Goal: Task Accomplishment & Management: Use online tool/utility

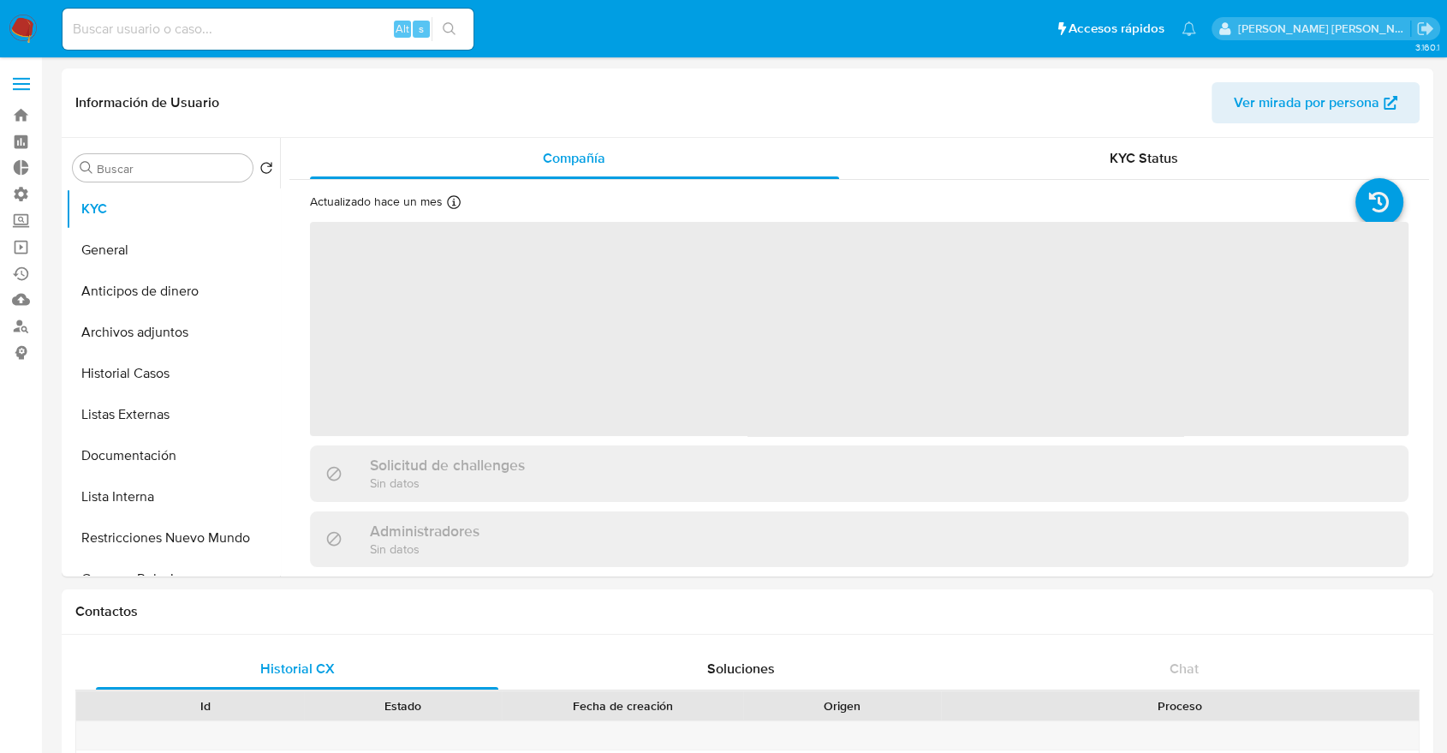
select select "10"
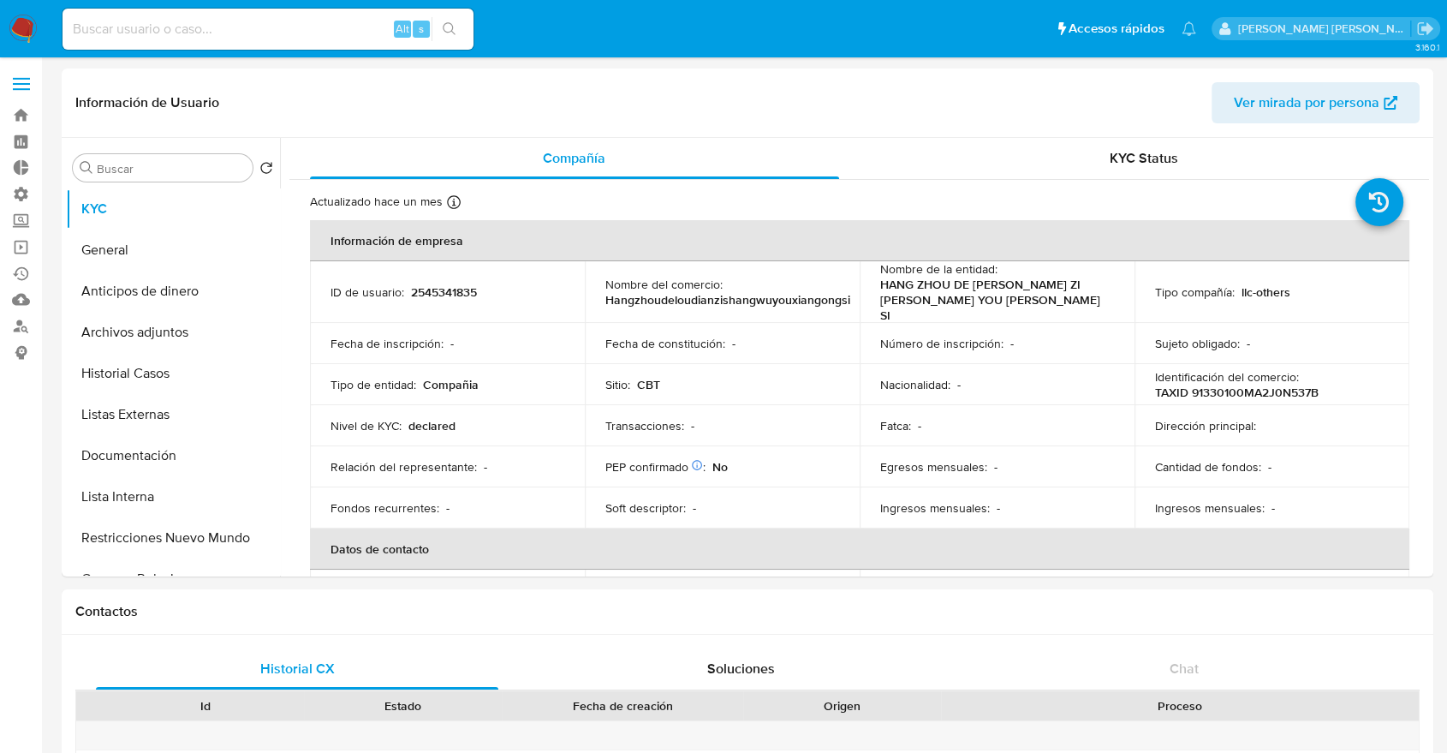
click at [1081, 32] on ul "Pausado Ver notificaciones Alt s Accesos rápidos Presiona las siguientes teclas…" at bounding box center [629, 28] width 1151 height 43
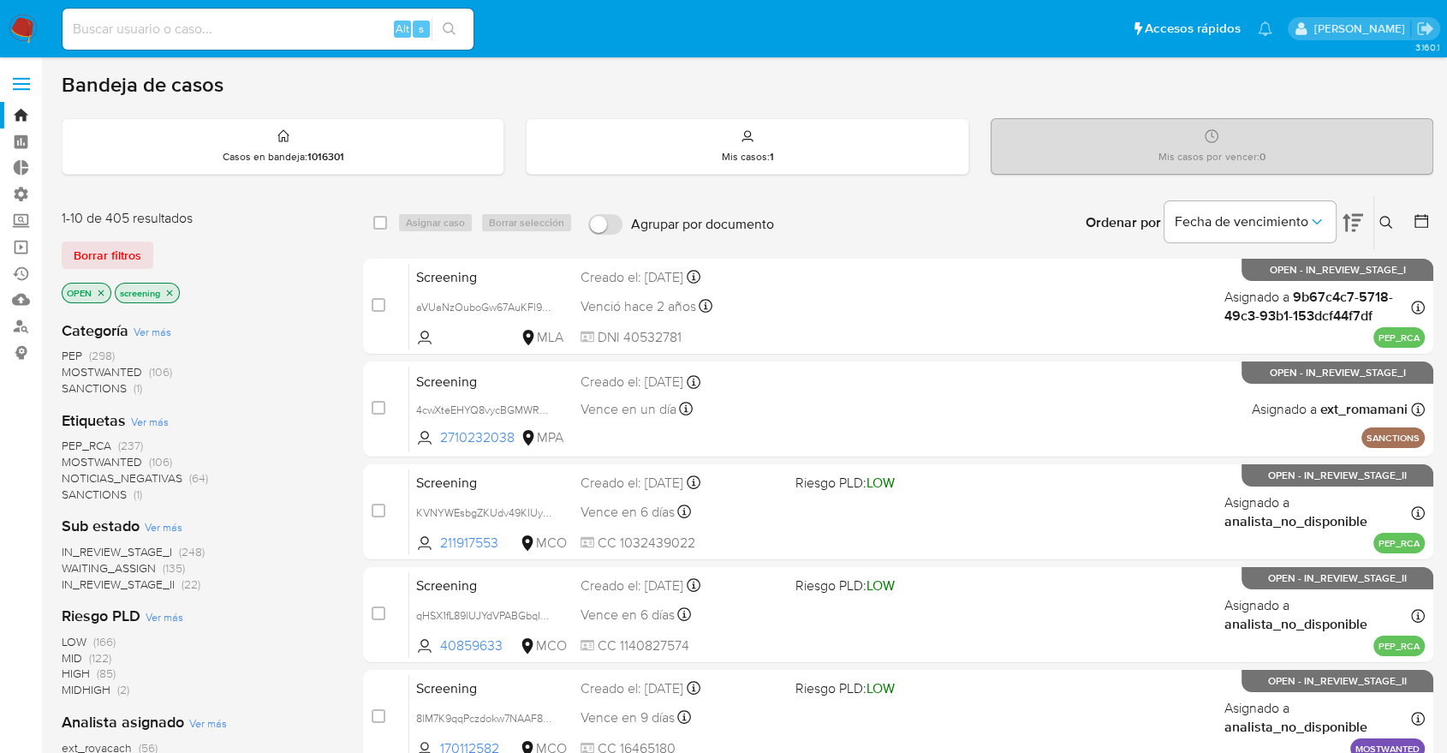
click at [232, 251] on div "Borrar filtros" at bounding box center [199, 254] width 274 height 27
click at [221, 236] on div "1-10 de 405 resultados Borrar filtros OPEN screening" at bounding box center [199, 258] width 274 height 98
click at [70, 490] on span "SANCTIONS" at bounding box center [94, 493] width 65 height 17
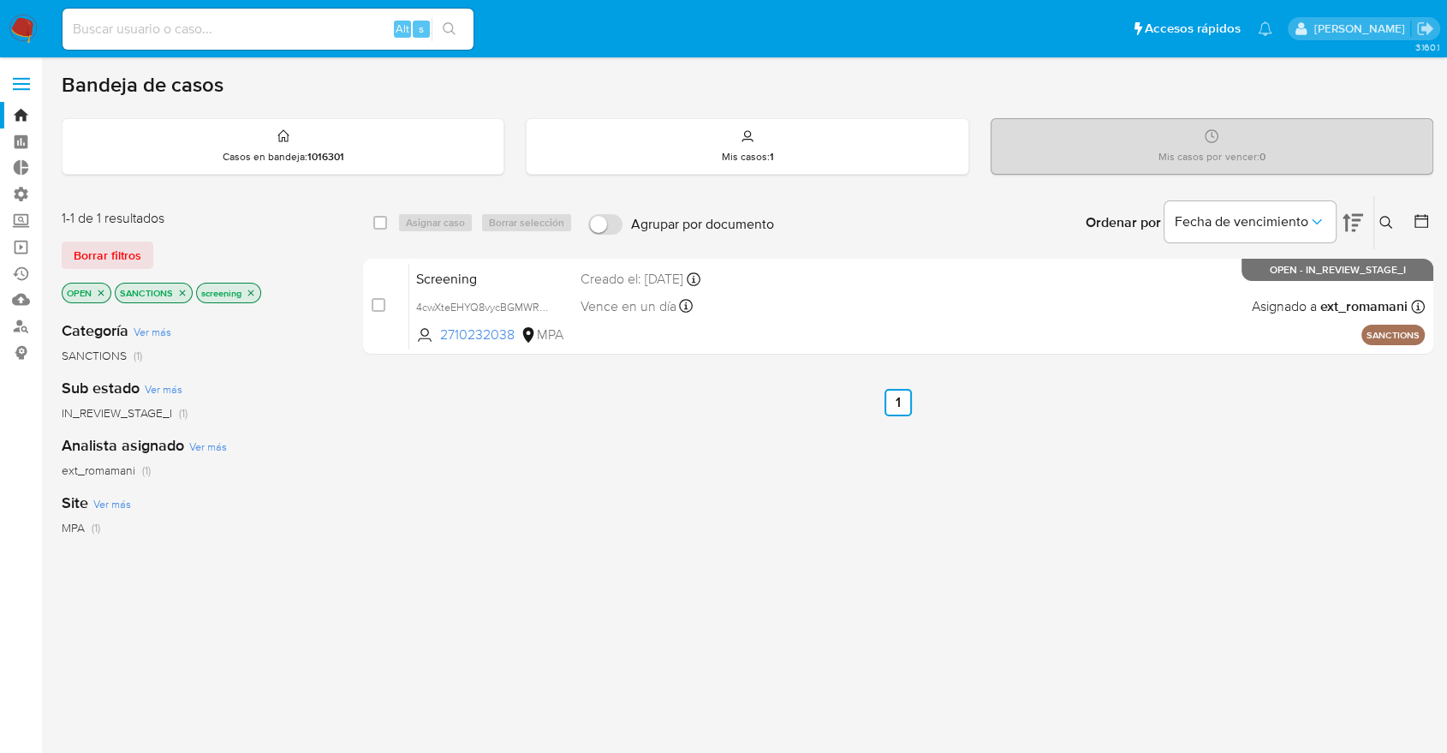
click at [180, 288] on icon "close-filter" at bounding box center [182, 293] width 10 height 10
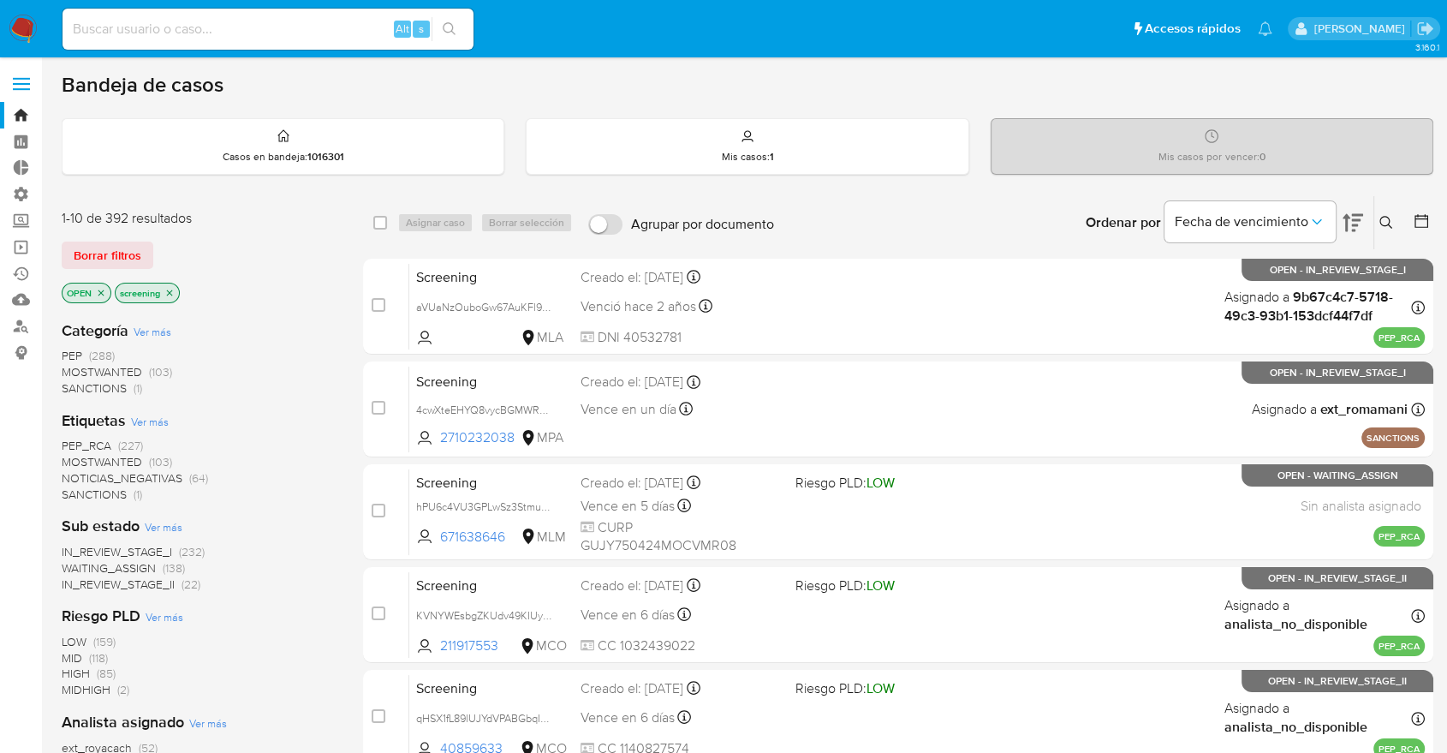
click at [77, 455] on span "MOSTWANTED" at bounding box center [102, 461] width 80 height 17
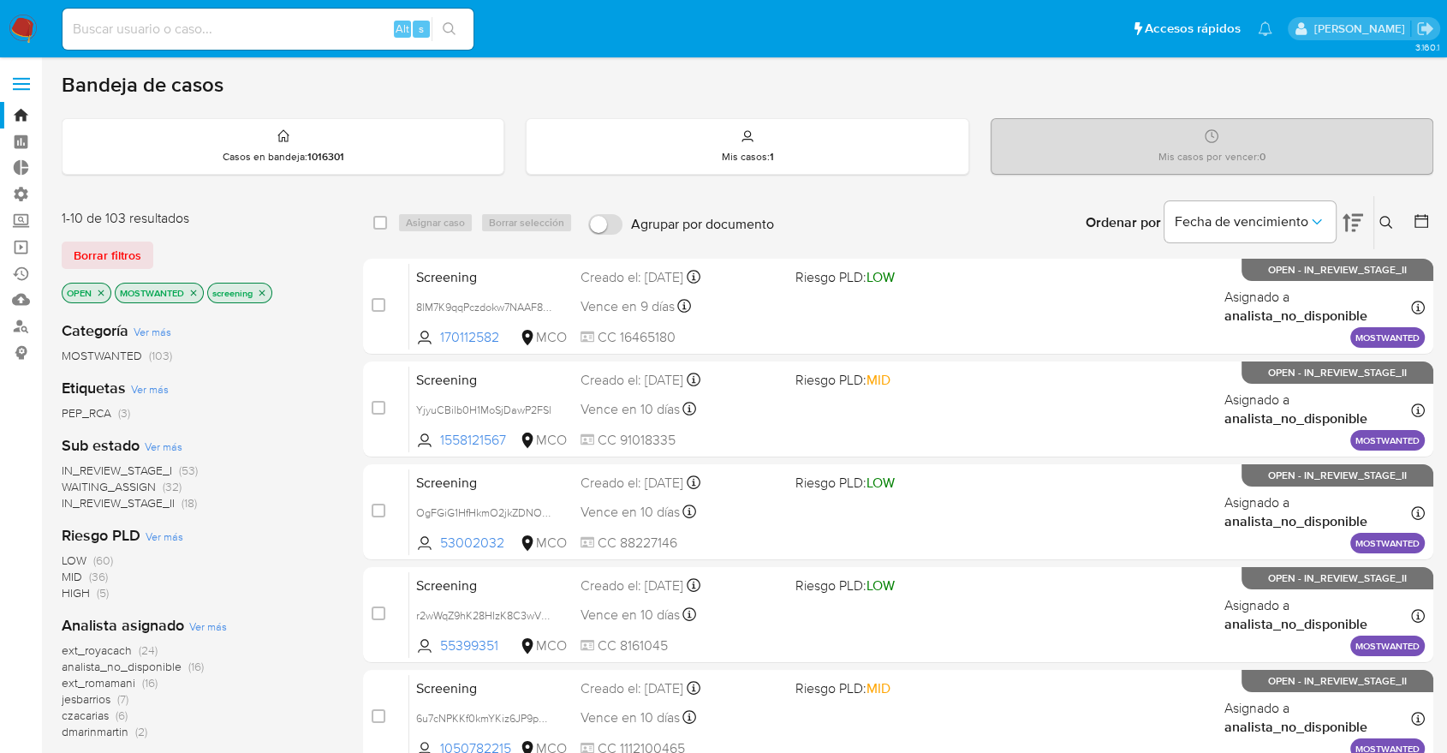
click at [253, 259] on div "Borrar filtros" at bounding box center [199, 254] width 274 height 27
click at [192, 290] on icon "close-filter" at bounding box center [193, 293] width 10 height 10
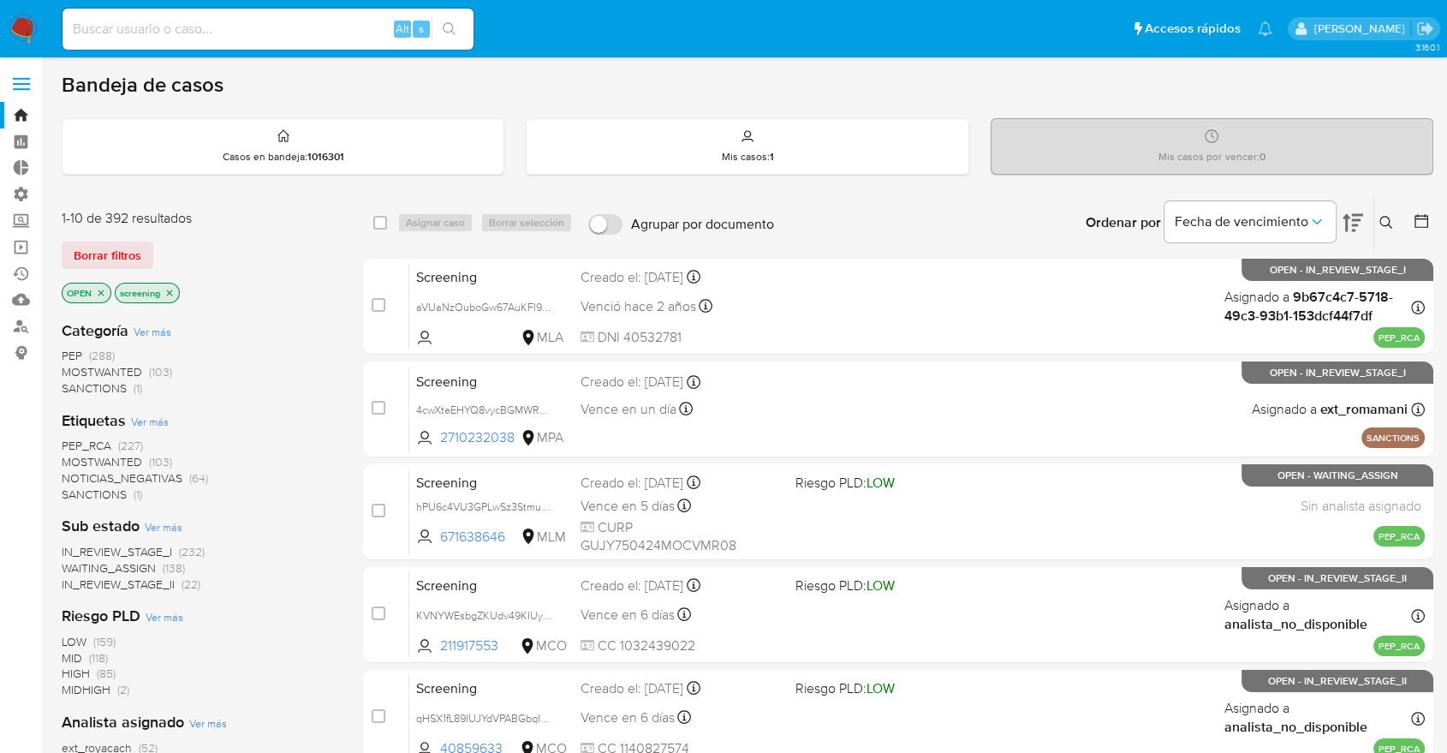
click at [65, 443] on span "PEP_RCA" at bounding box center [87, 445] width 50 height 17
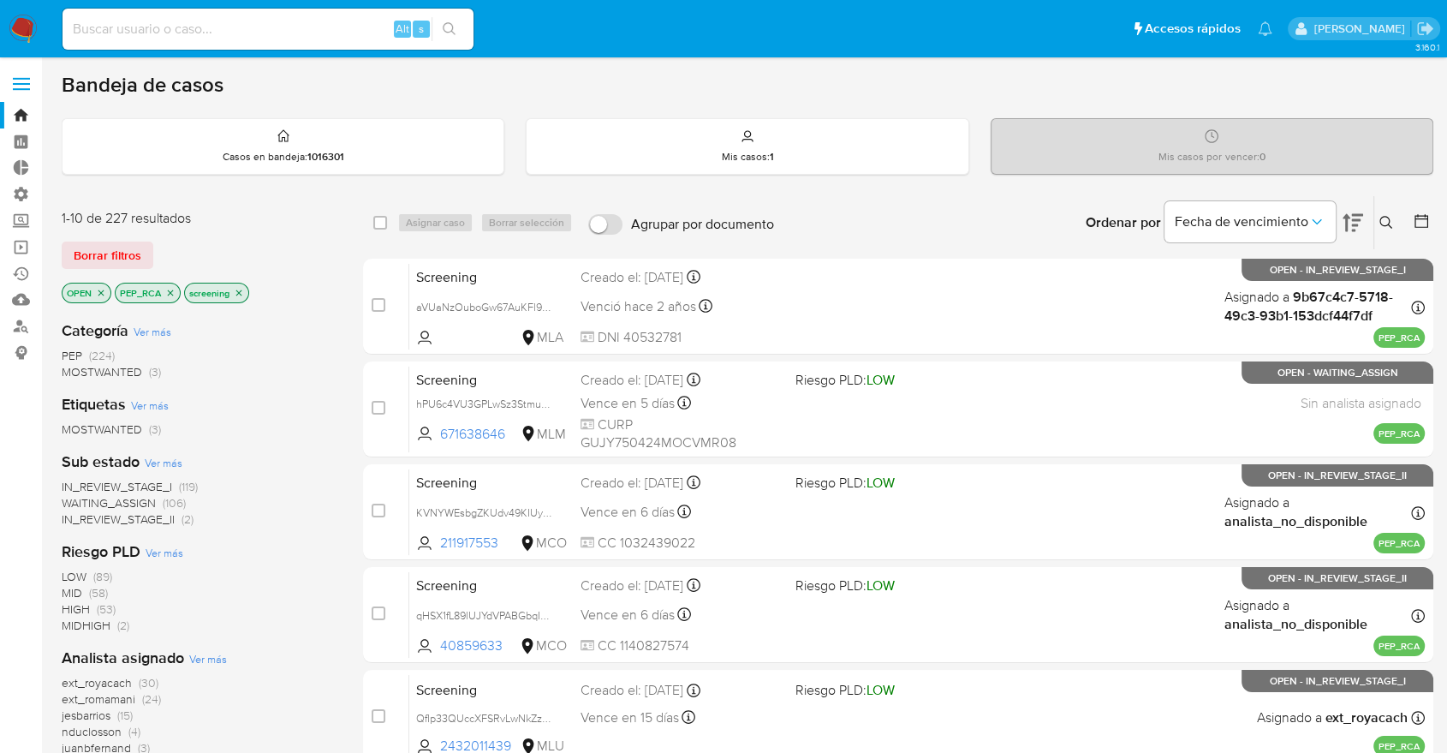
click at [172, 288] on icon "close-filter" at bounding box center [170, 293] width 10 height 10
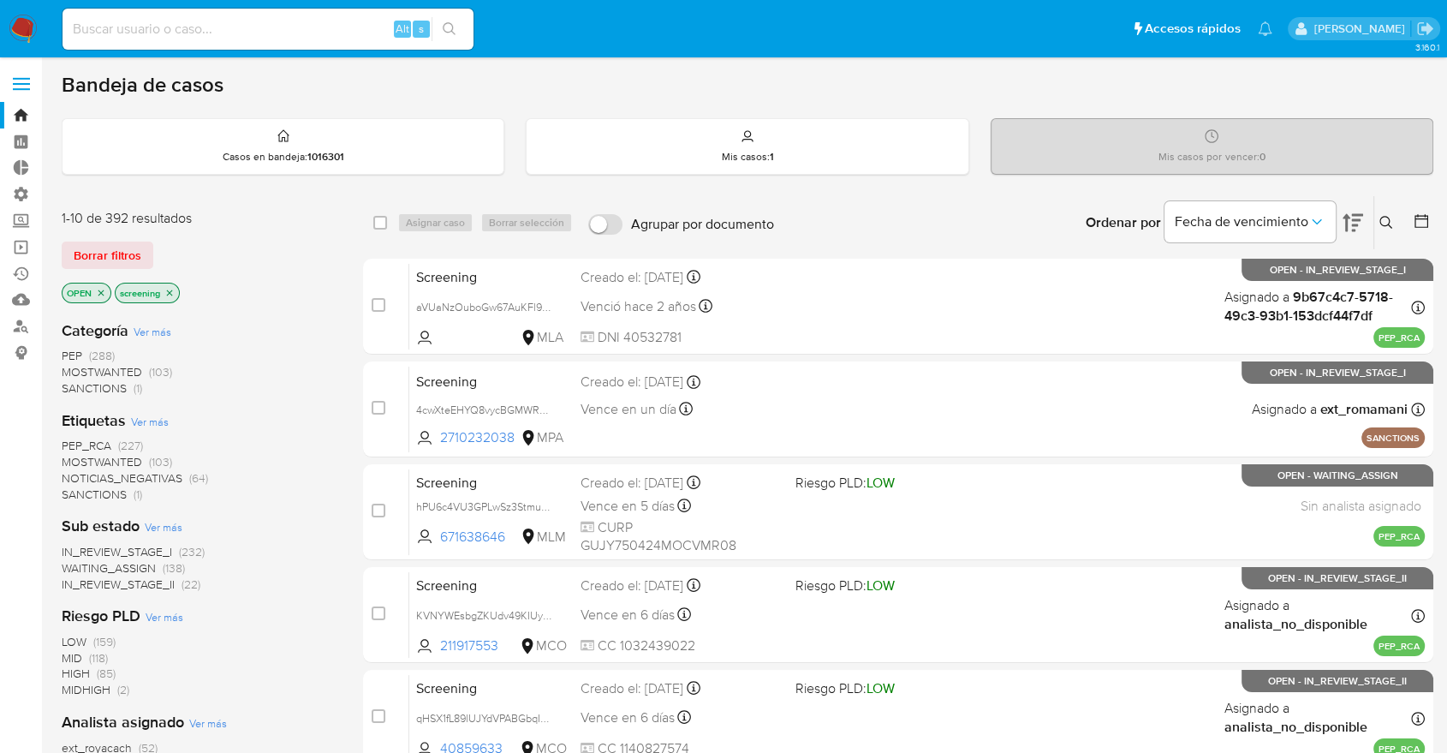
click at [172, 245] on div "Borrar filtros" at bounding box center [199, 254] width 274 height 27
click at [174, 241] on div "Borrar filtros" at bounding box center [199, 254] width 274 height 27
click at [82, 183] on div "Bandeja de casos Casos en bandeja : 1016301 Mis casos : 1 Mis casos por vencer …" at bounding box center [747, 706] width 1371 height 1269
click at [249, 271] on div "1-10 de 392 resultados Borrar filtros OPEN screening" at bounding box center [199, 258] width 274 height 98
click at [164, 245] on div "Borrar filtros" at bounding box center [199, 254] width 274 height 27
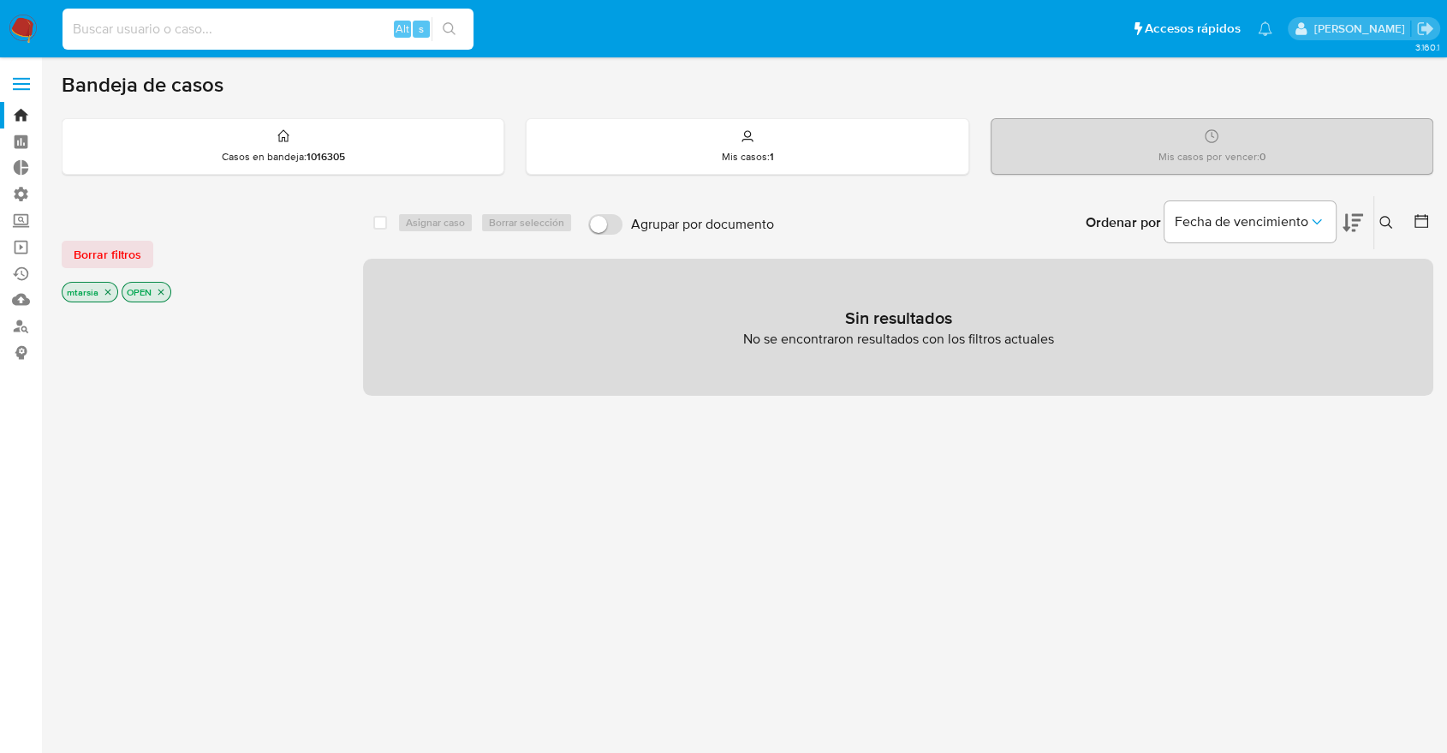
click at [340, 30] on input at bounding box center [267, 29] width 411 height 22
paste input "1385471200"
type input "1385471200"
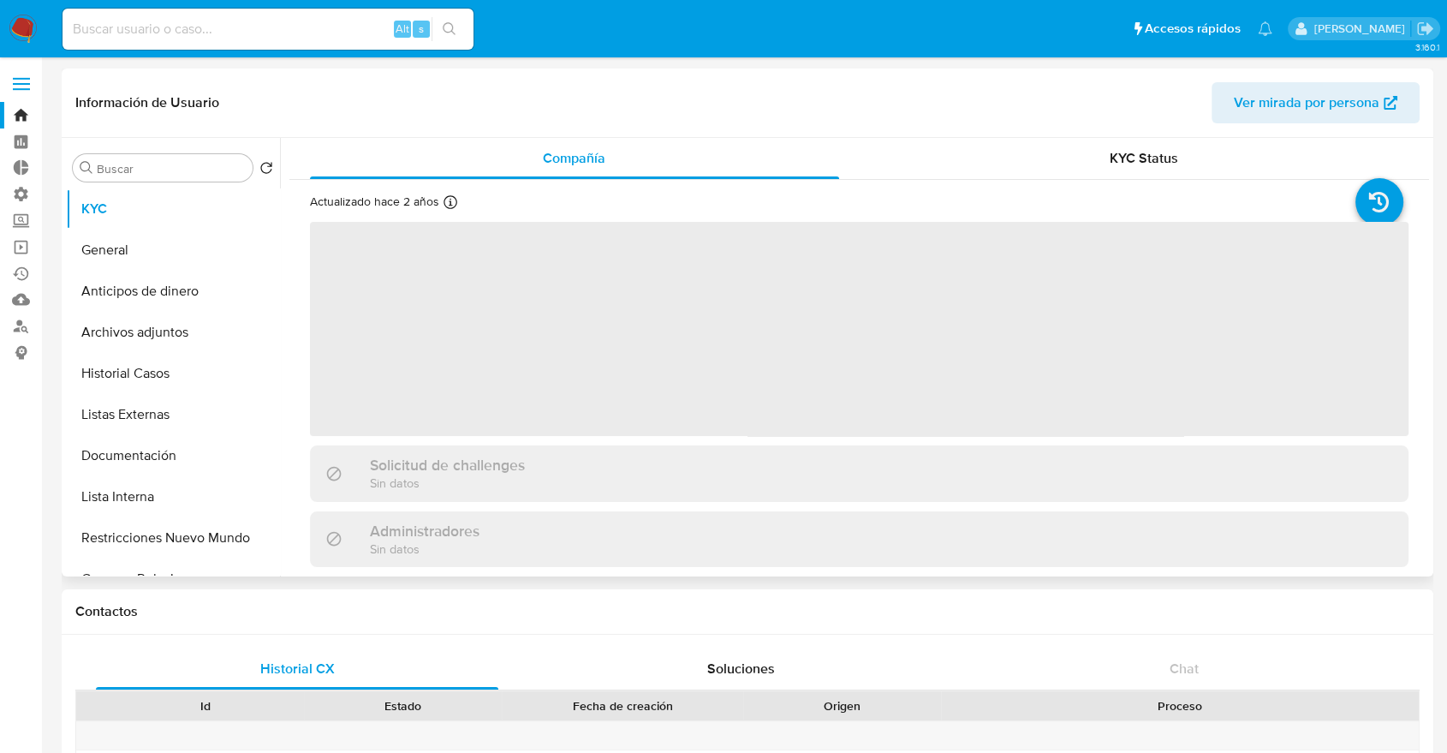
select select "10"
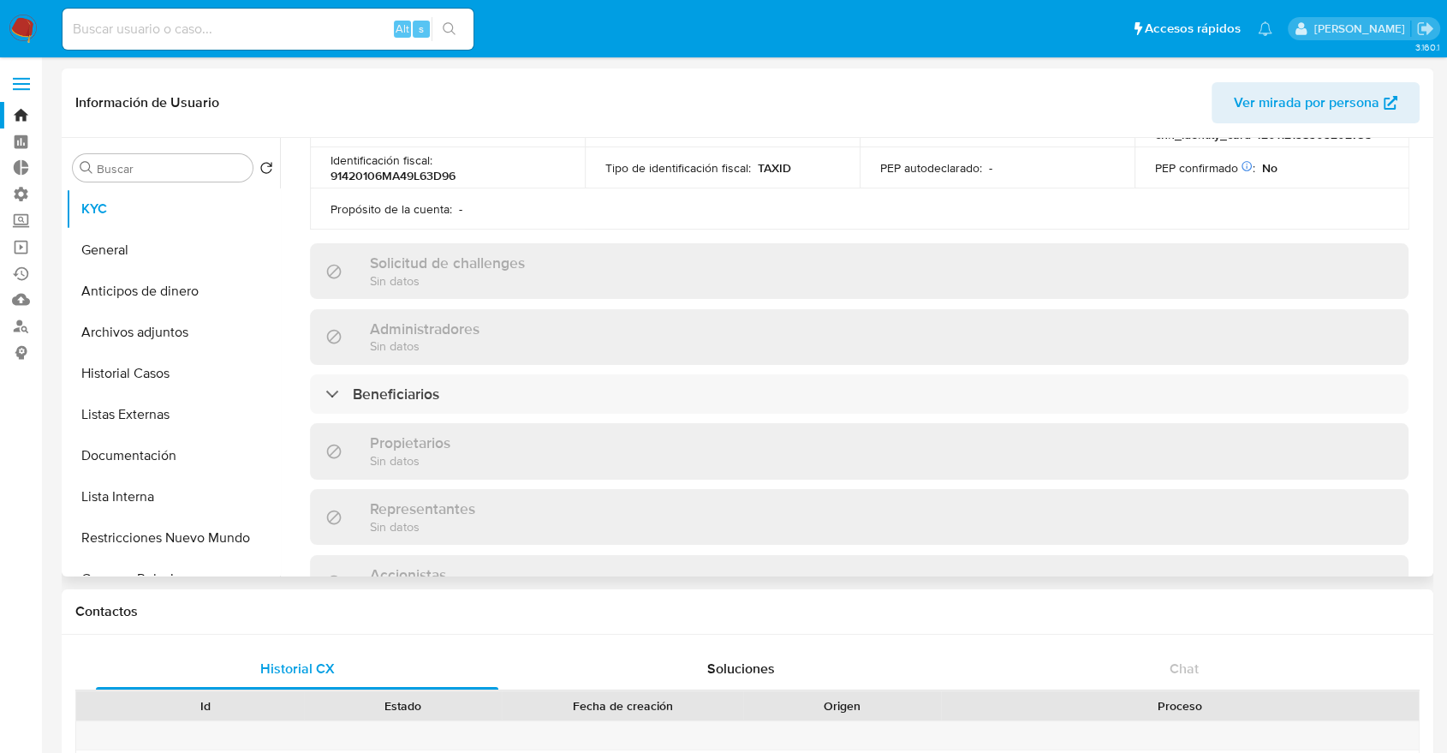
scroll to position [602, 0]
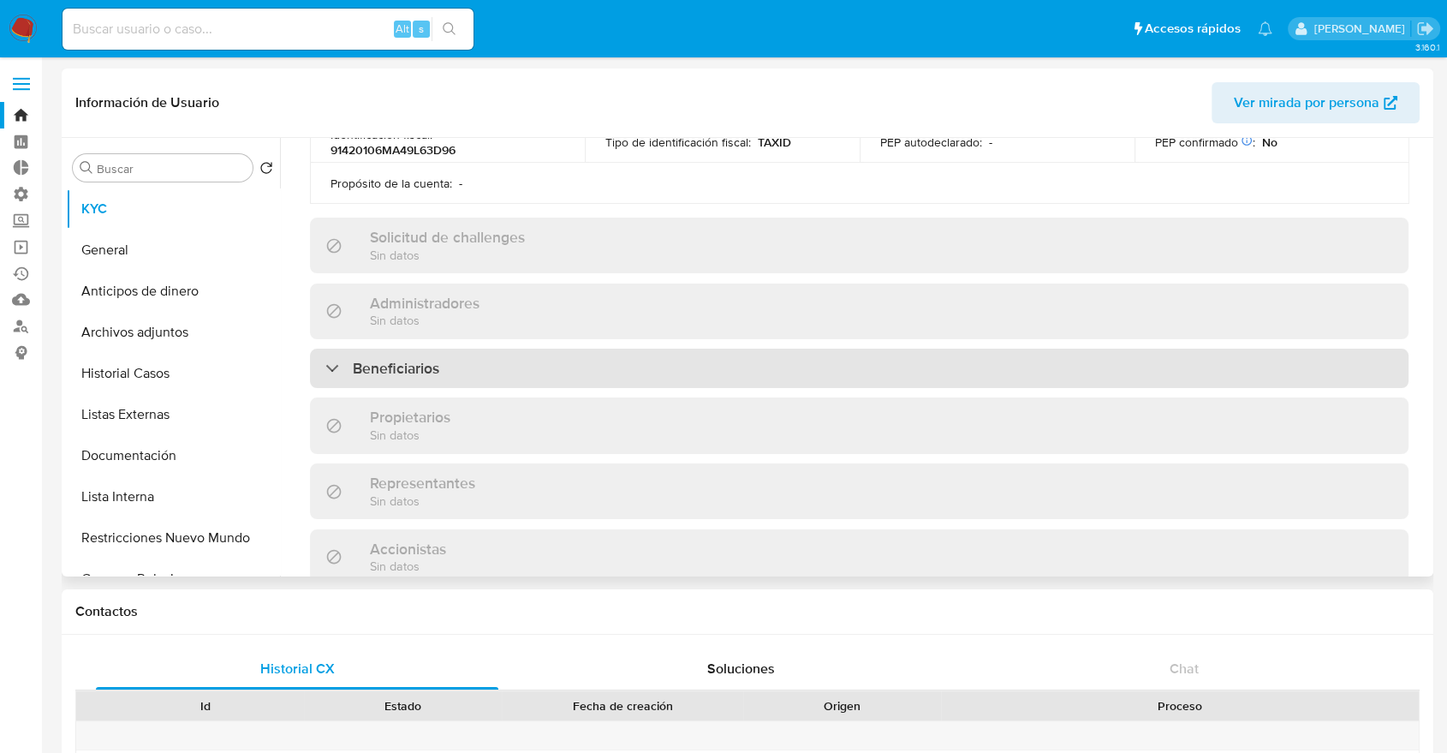
click at [1348, 373] on div "Beneficiarios" at bounding box center [859, 367] width 1098 height 39
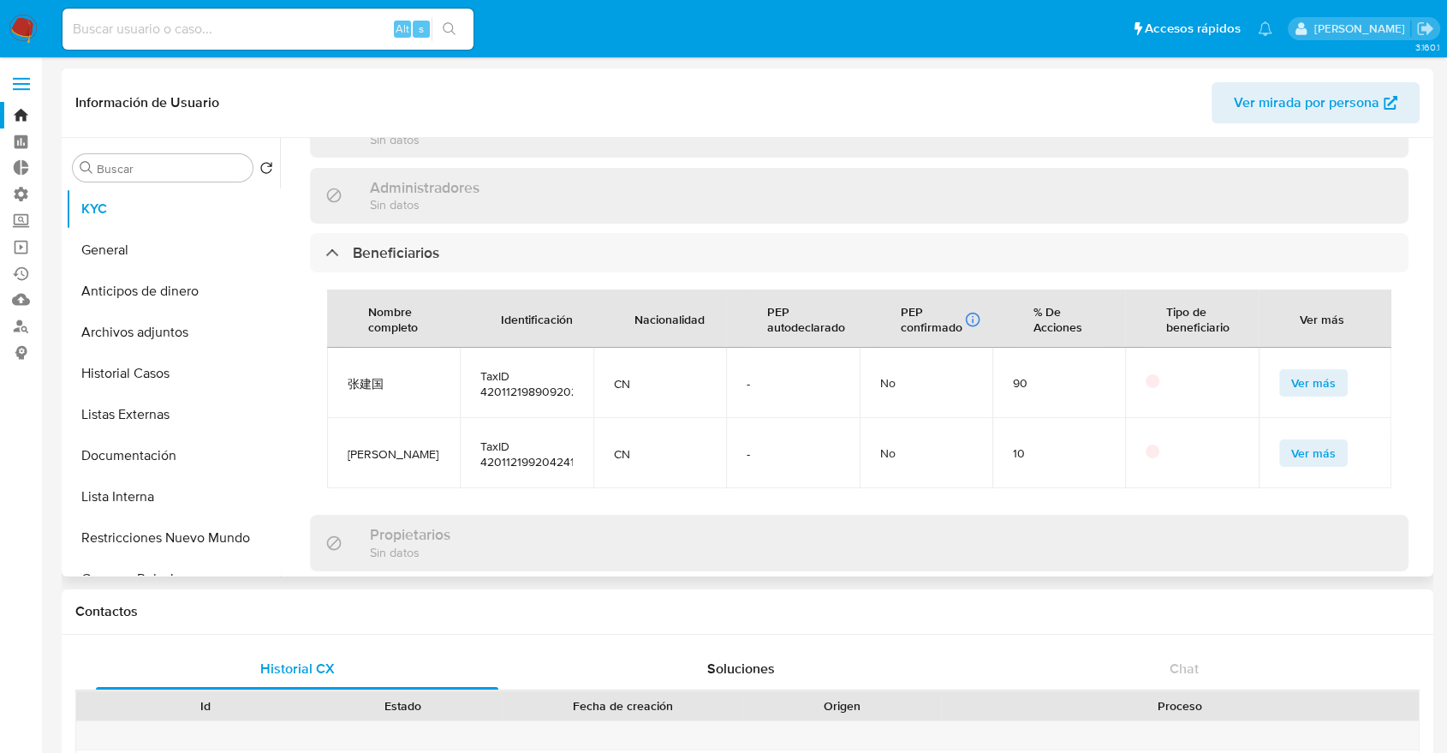
scroll to position [728, 0]
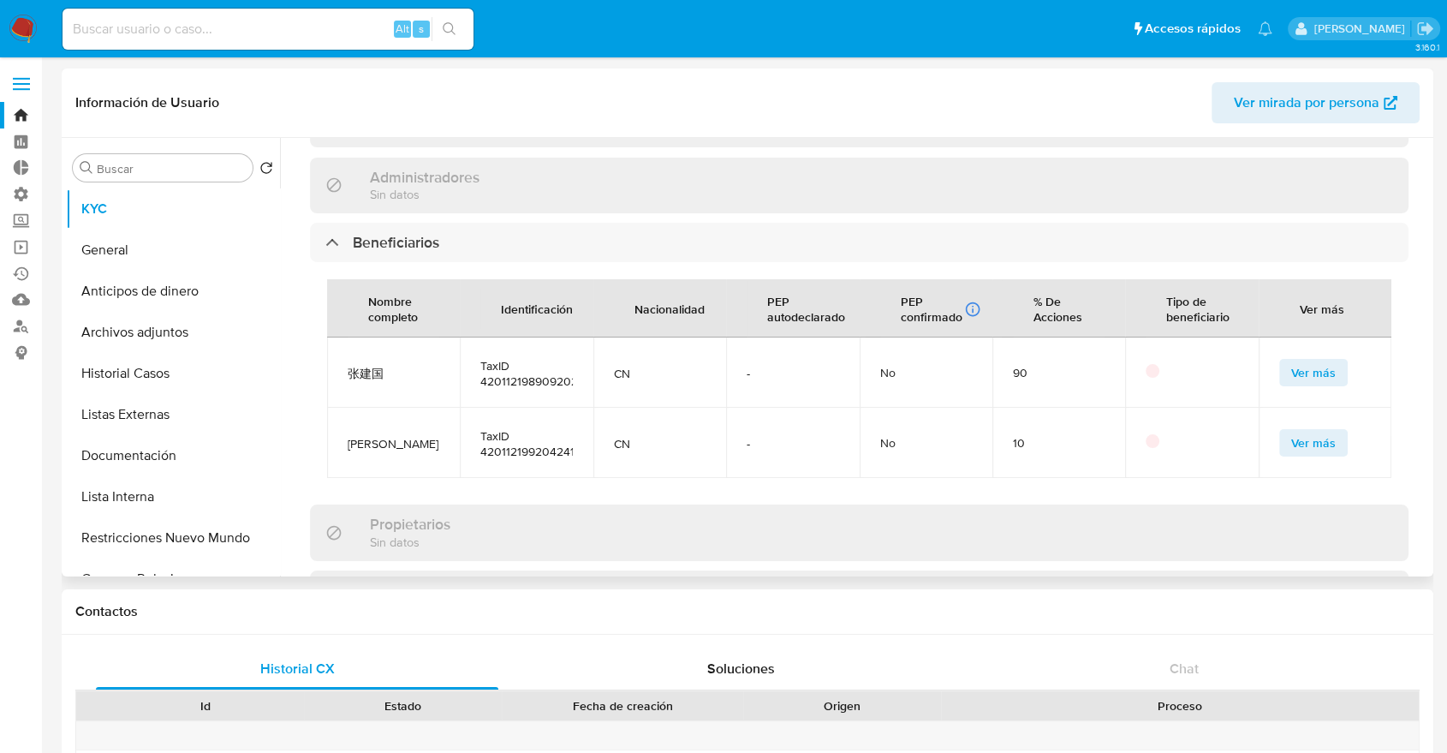
click at [1329, 362] on button "Ver más" at bounding box center [1313, 372] width 68 height 27
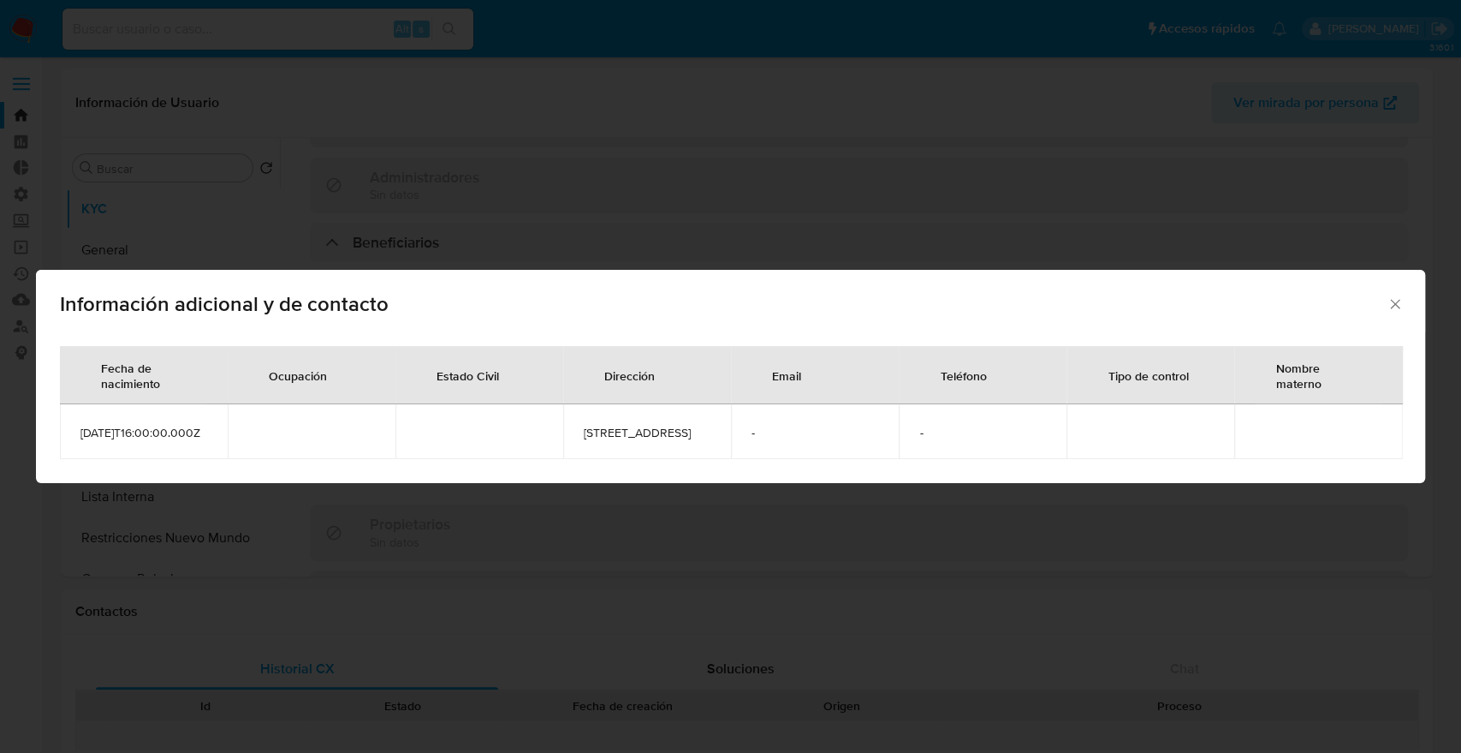
click at [1394, 295] on icon "Cerrar" at bounding box center [1395, 303] width 17 height 17
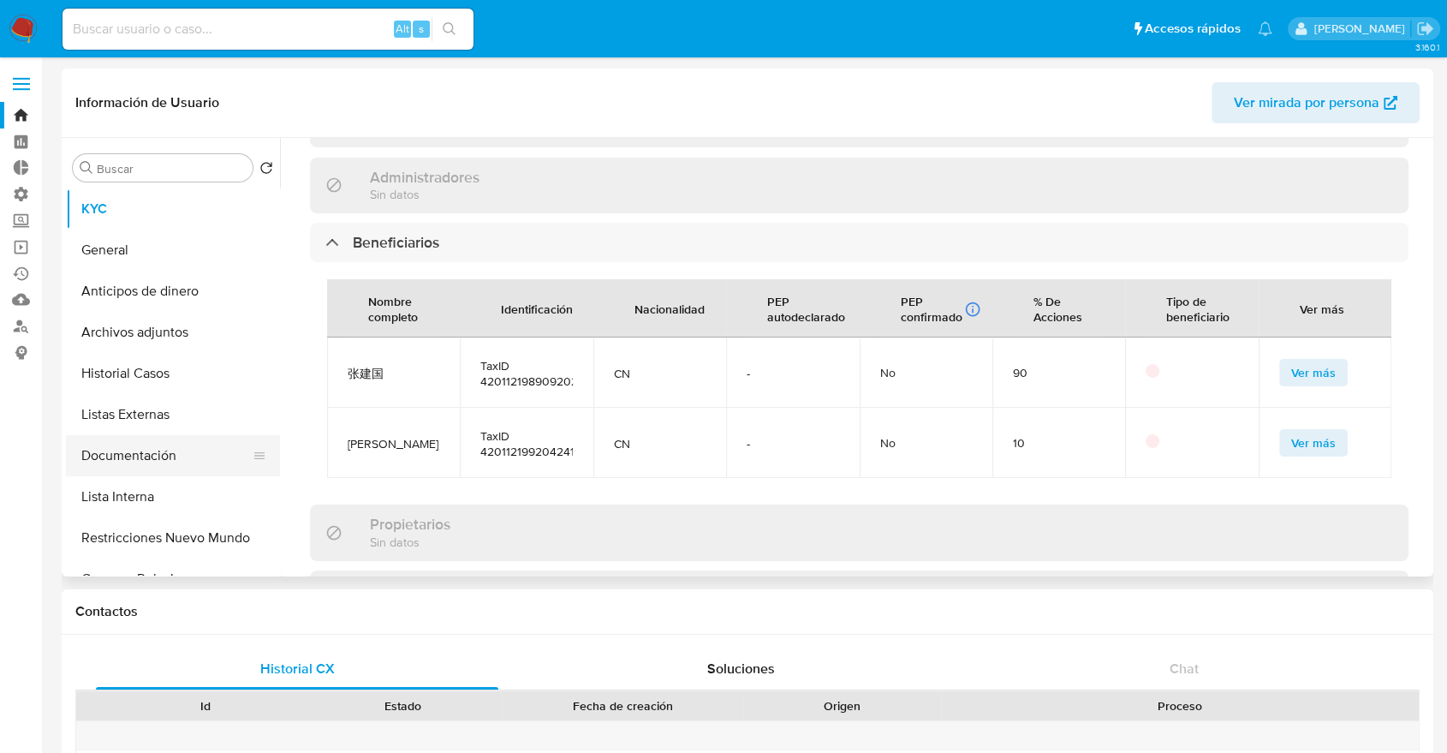
click at [198, 448] on button "Documentación" at bounding box center [166, 455] width 200 height 41
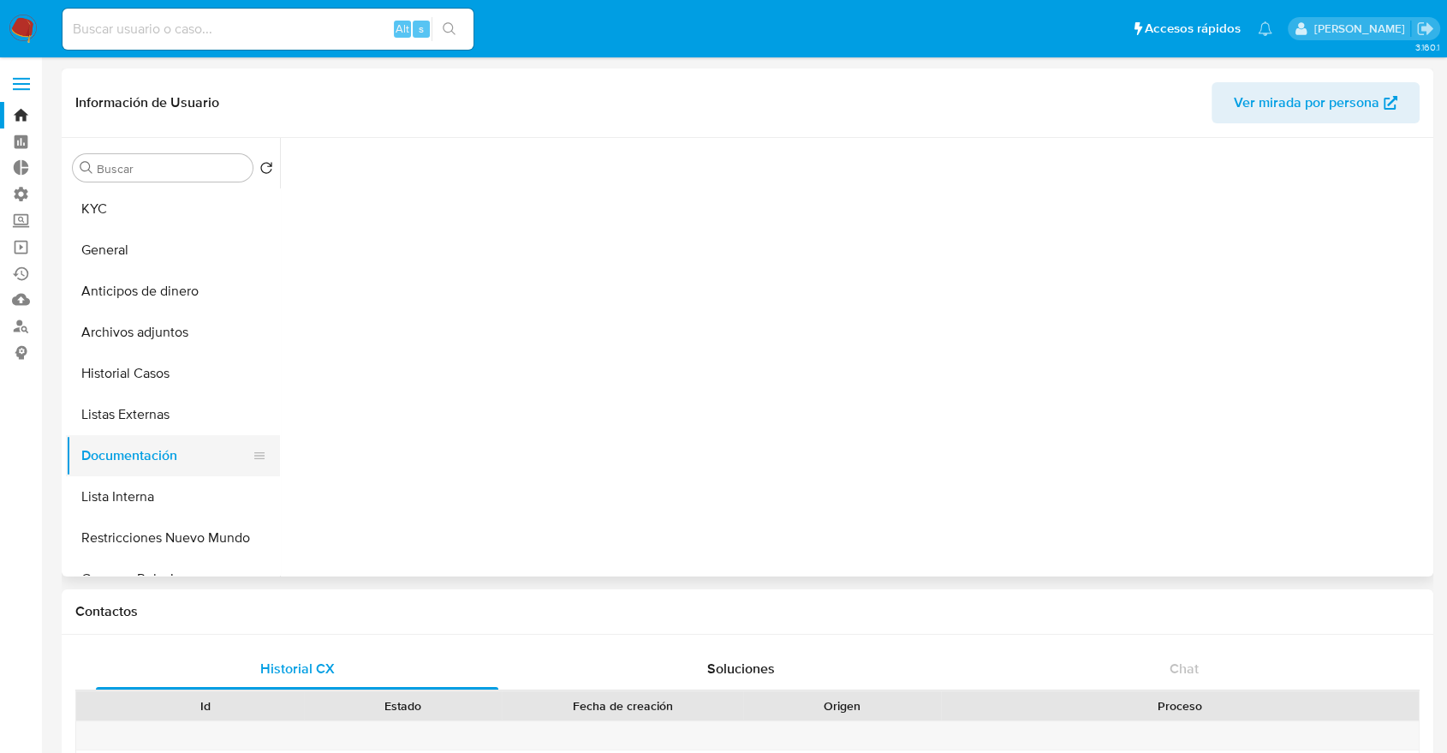
scroll to position [0, 0]
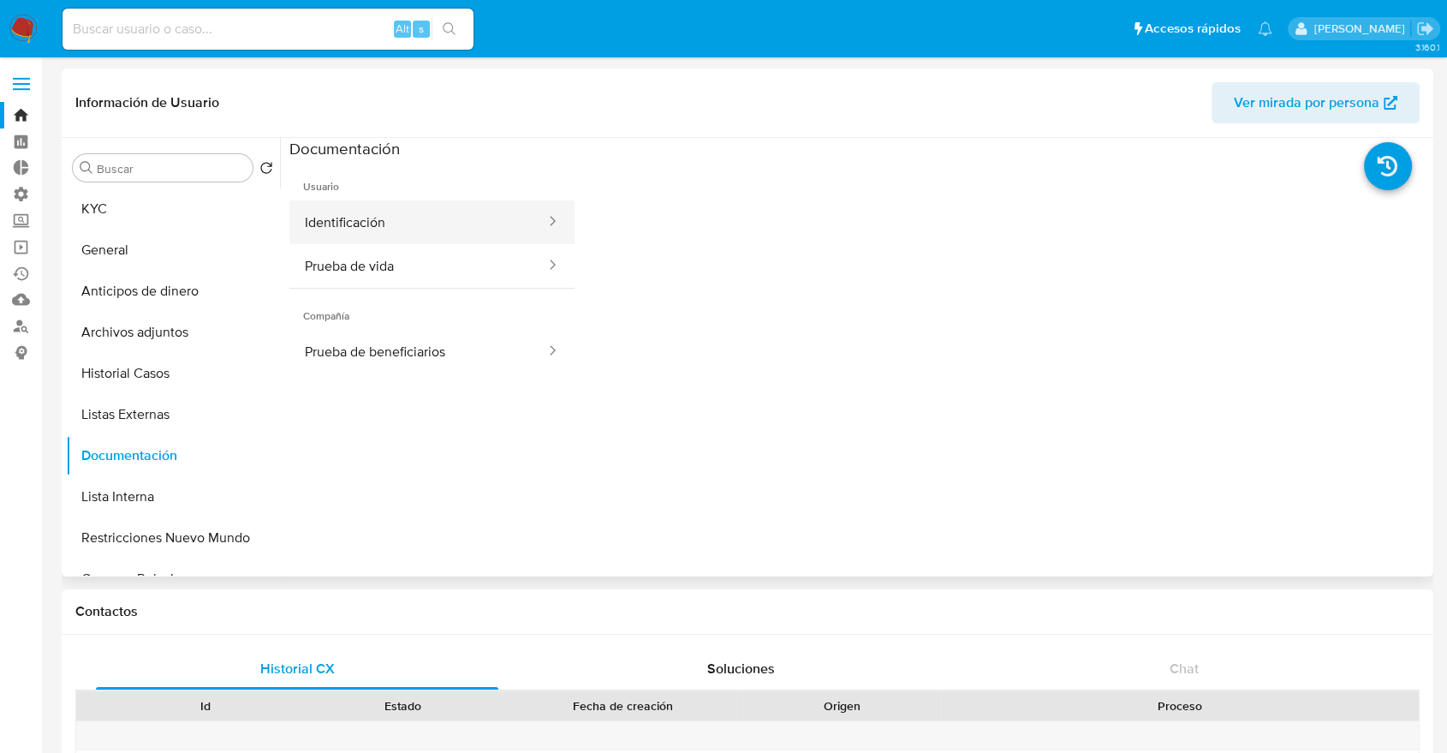
click at [449, 221] on button "Identificación" at bounding box center [418, 222] width 258 height 44
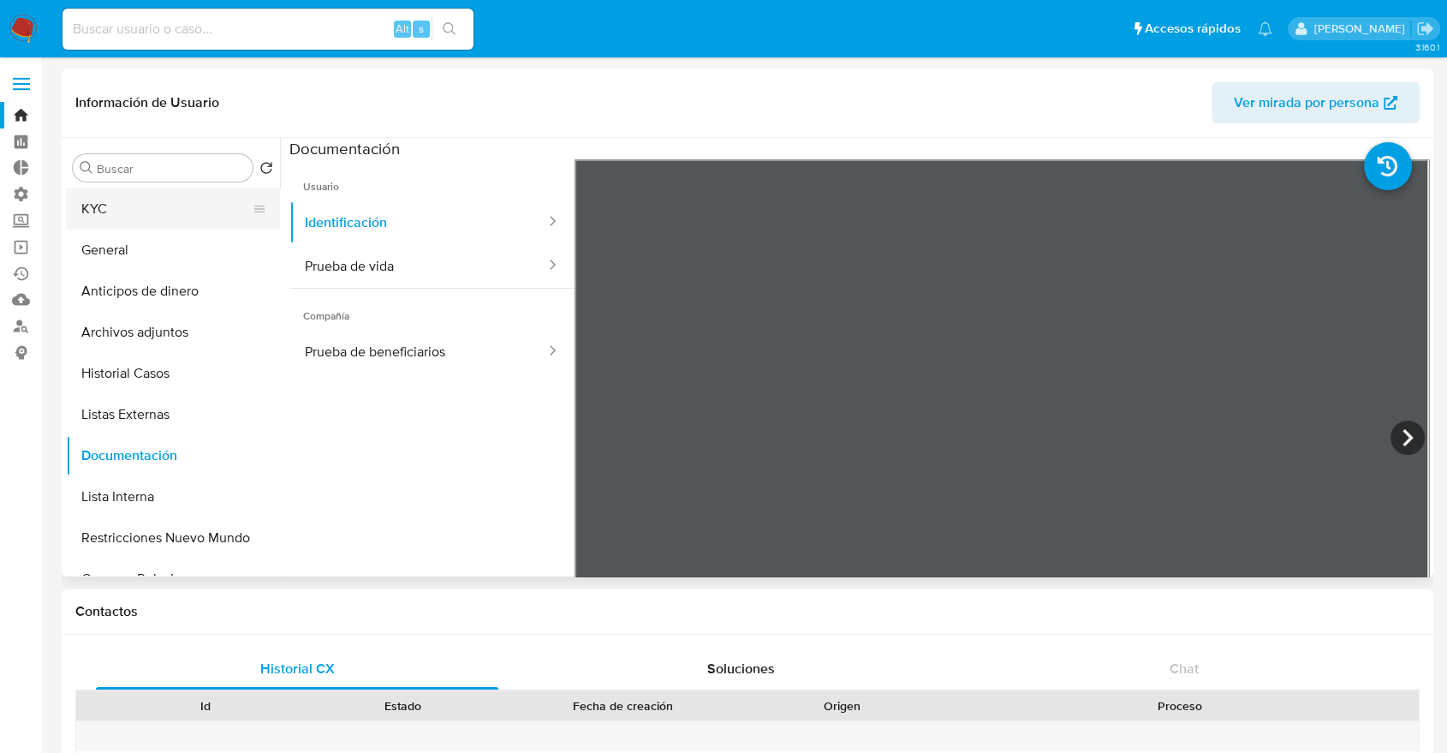
click at [164, 210] on button "KYC" at bounding box center [166, 208] width 200 height 41
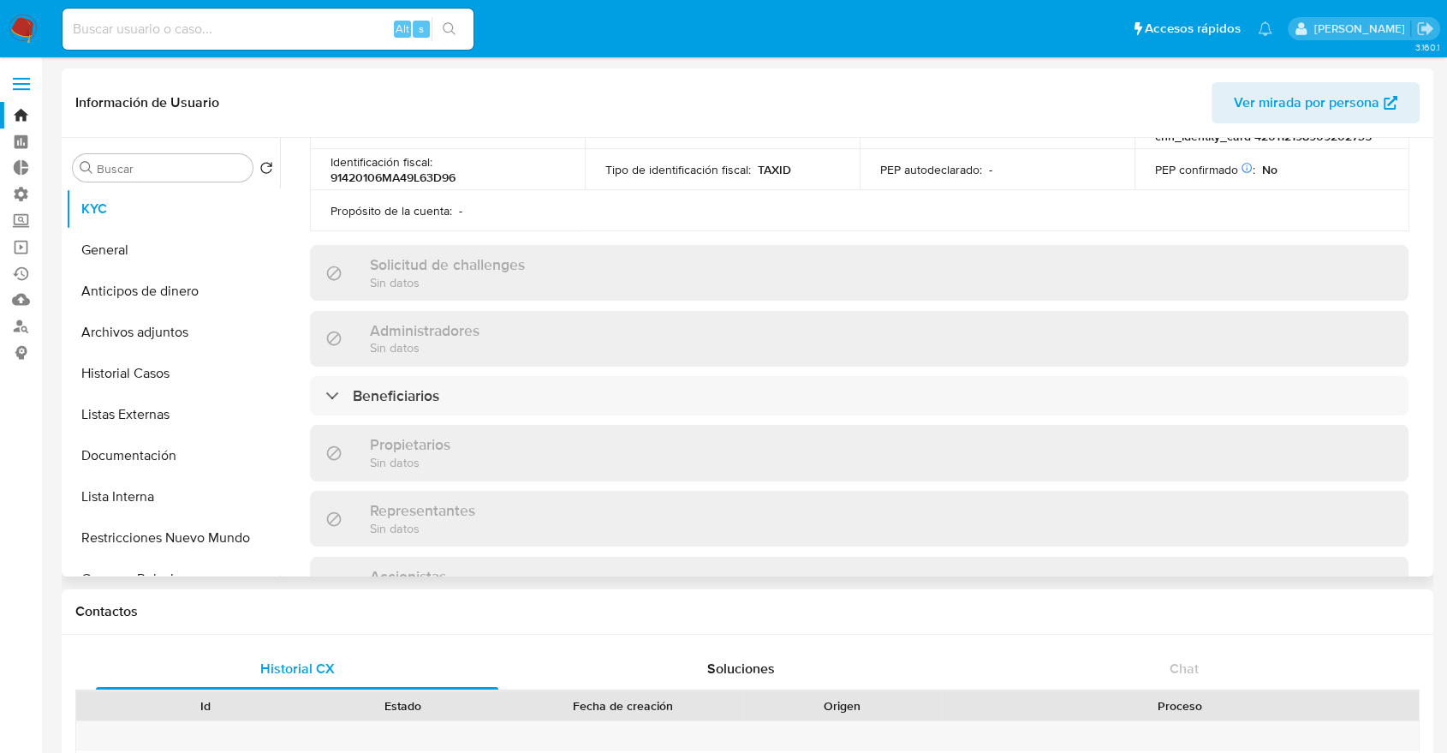
scroll to position [595, 0]
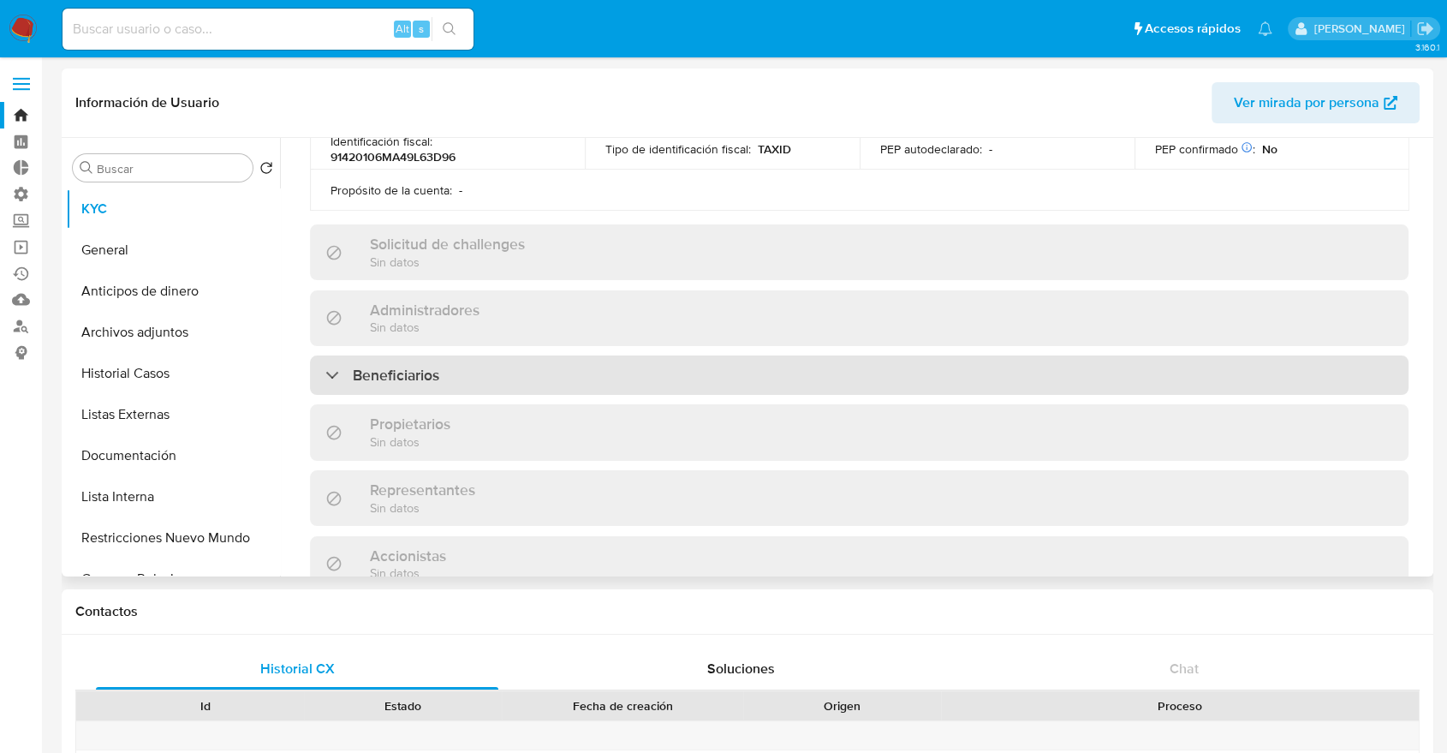
click at [1351, 358] on div "Beneficiarios" at bounding box center [859, 374] width 1098 height 39
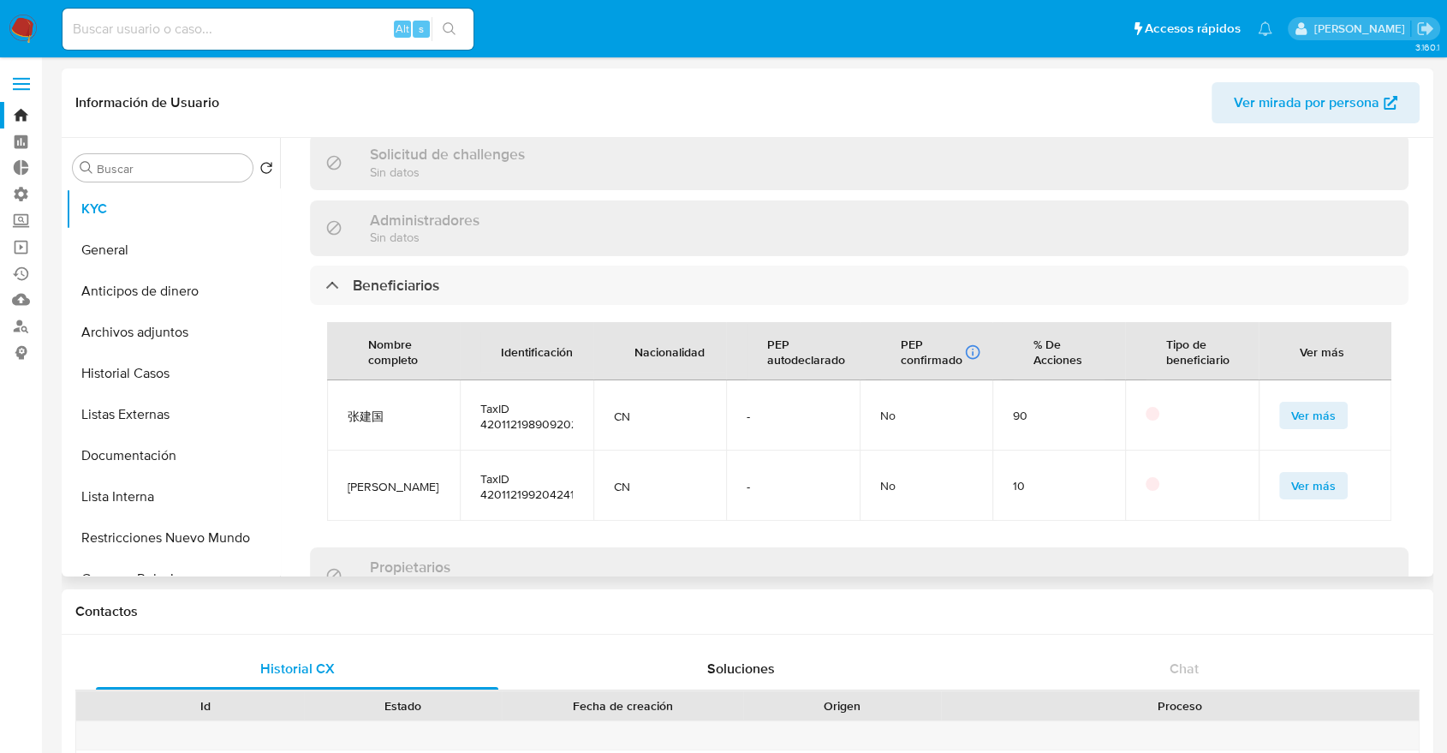
scroll to position [693, 0]
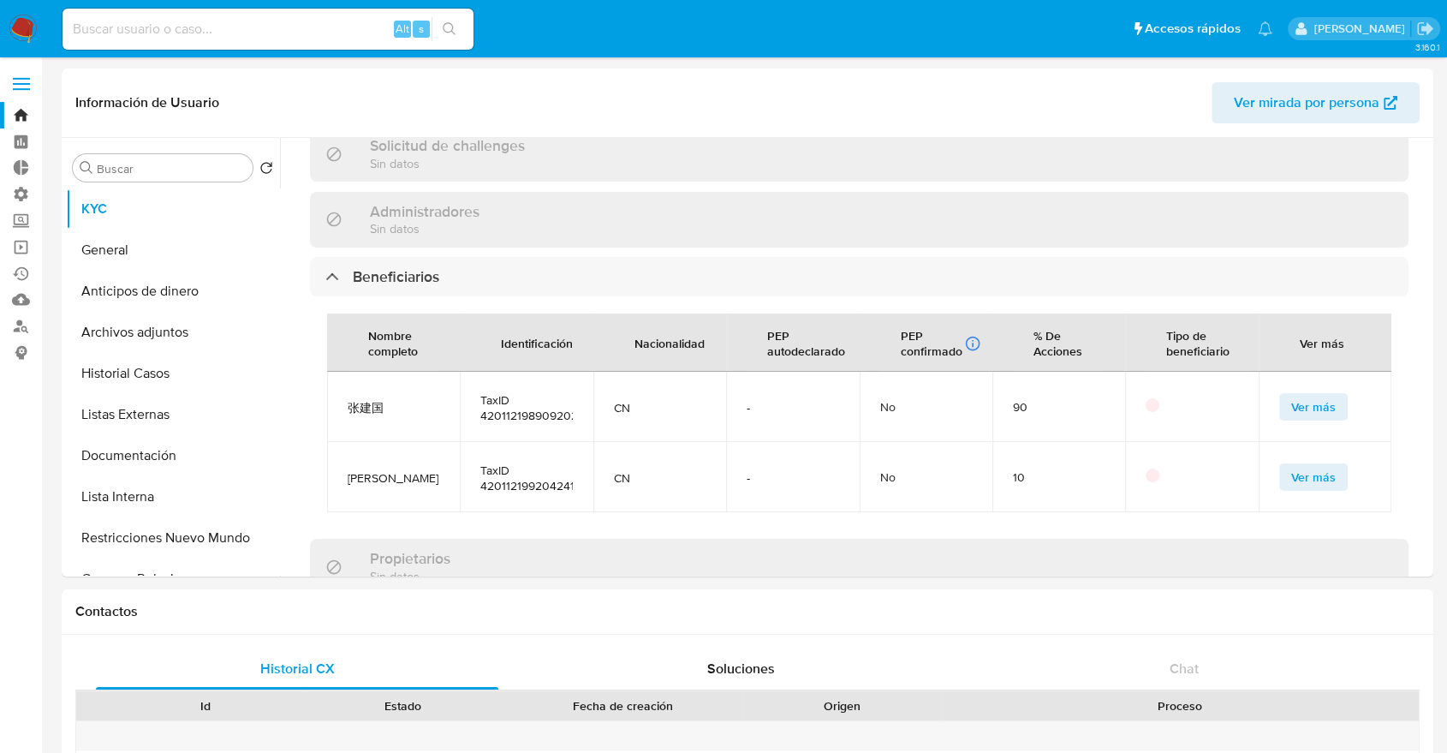
click at [1074, 21] on ul "Pausado Ver notificaciones Alt s Accesos rápidos Presiona las siguientes teclas…" at bounding box center [667, 28] width 1227 height 43
click at [1279, 401] on button "Ver más" at bounding box center [1313, 406] width 68 height 27
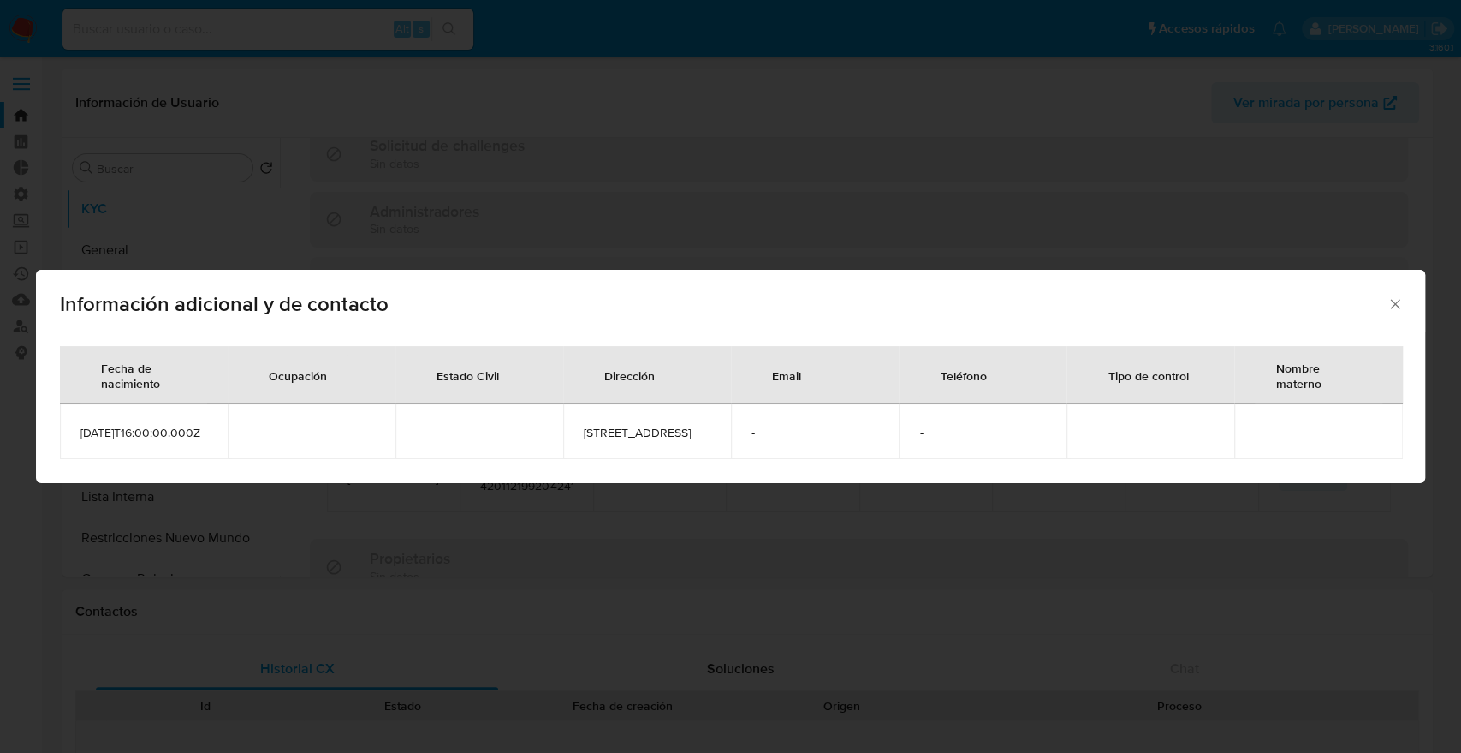
click at [1389, 295] on icon "Cerrar" at bounding box center [1395, 303] width 17 height 17
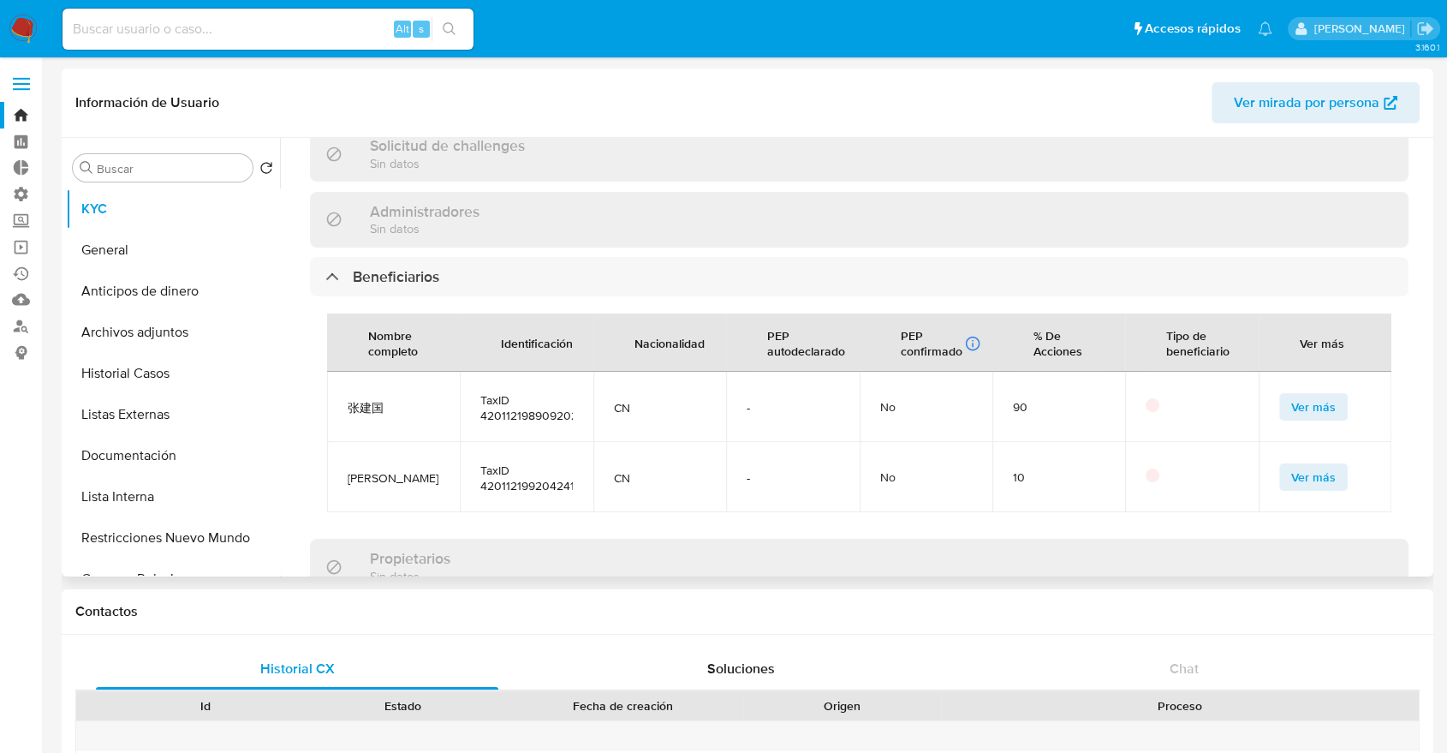
click at [1280, 480] on button "Ver más" at bounding box center [1313, 476] width 68 height 27
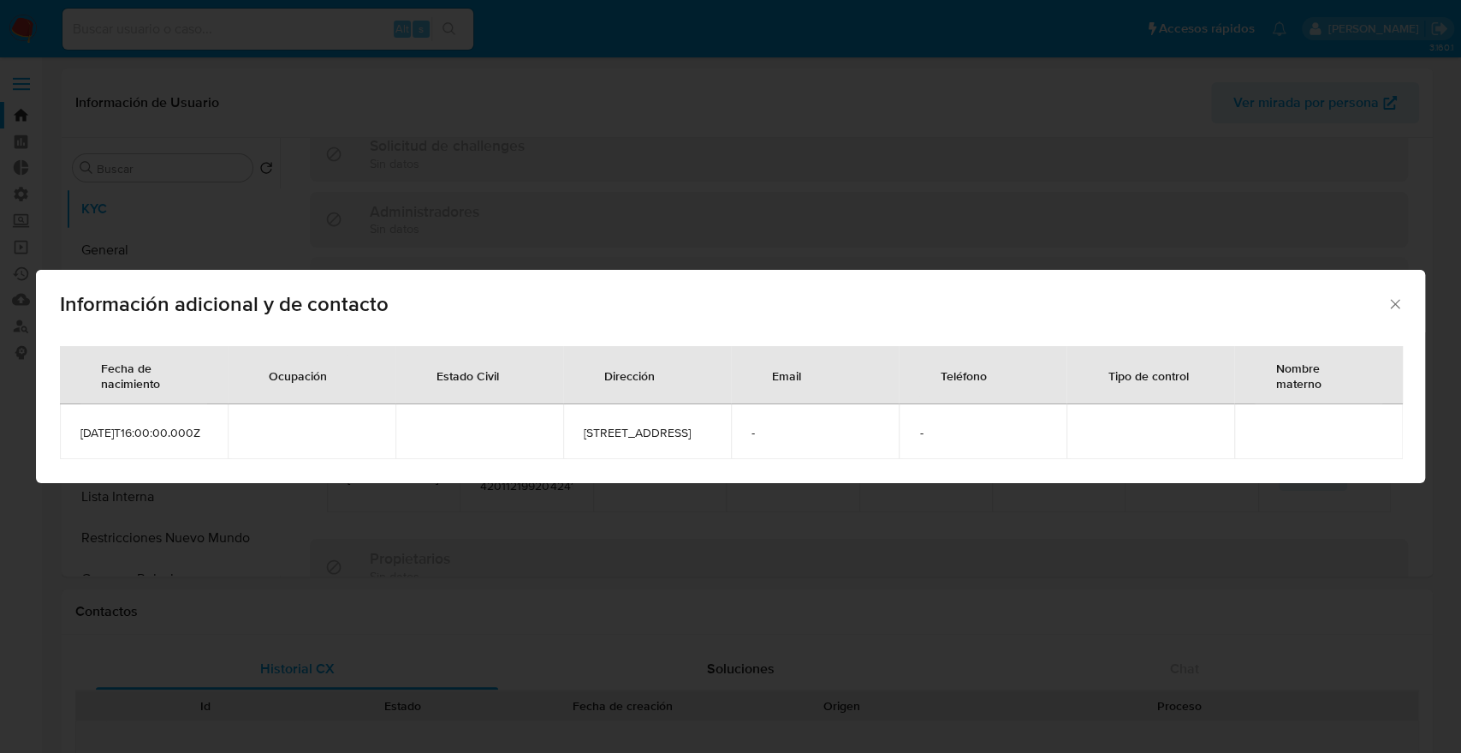
click at [241, 45] on div "Información adicional y de contacto Fecha de nacimiento Ocupación Estado Civil …" at bounding box center [730, 376] width 1461 height 753
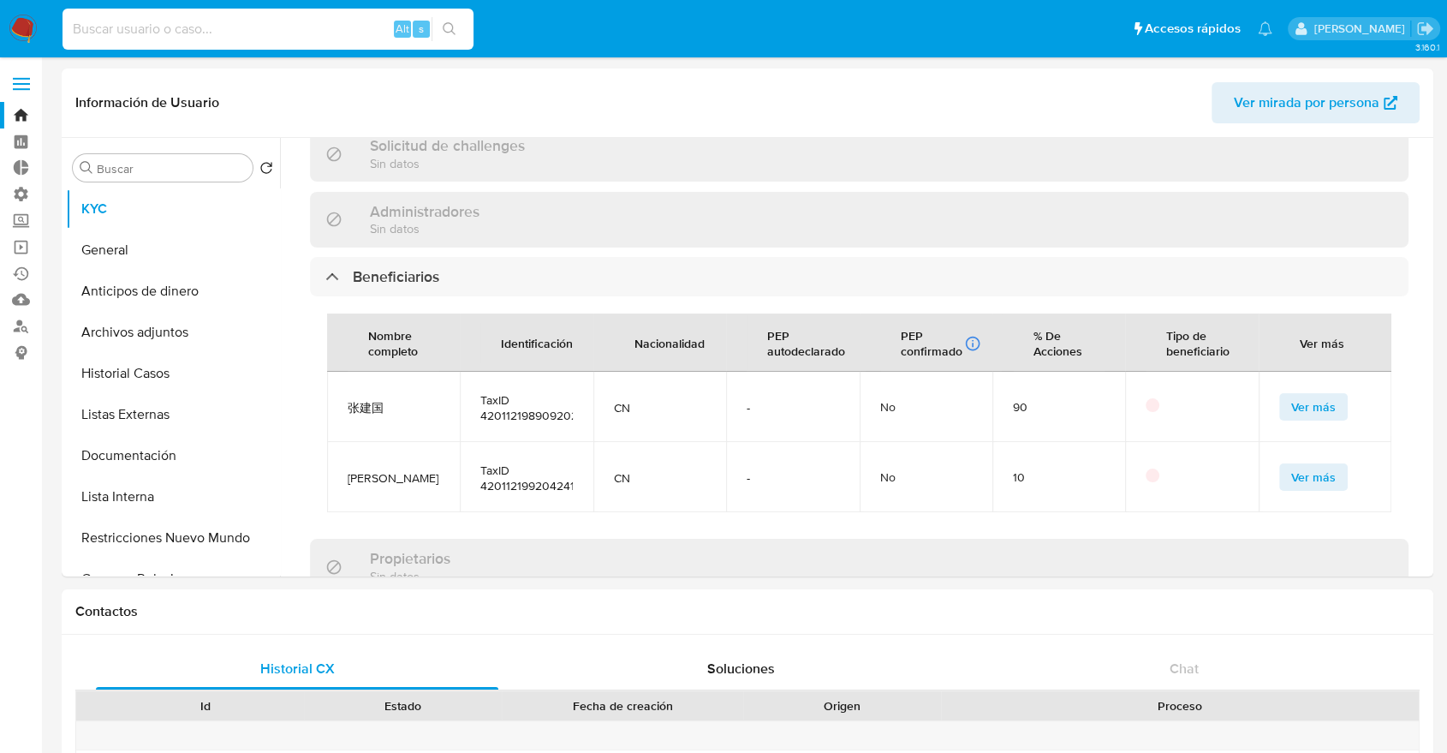
paste input "1735121050"
click at [256, 29] on input "1735121050" at bounding box center [267, 29] width 411 height 22
type input "1735121050"
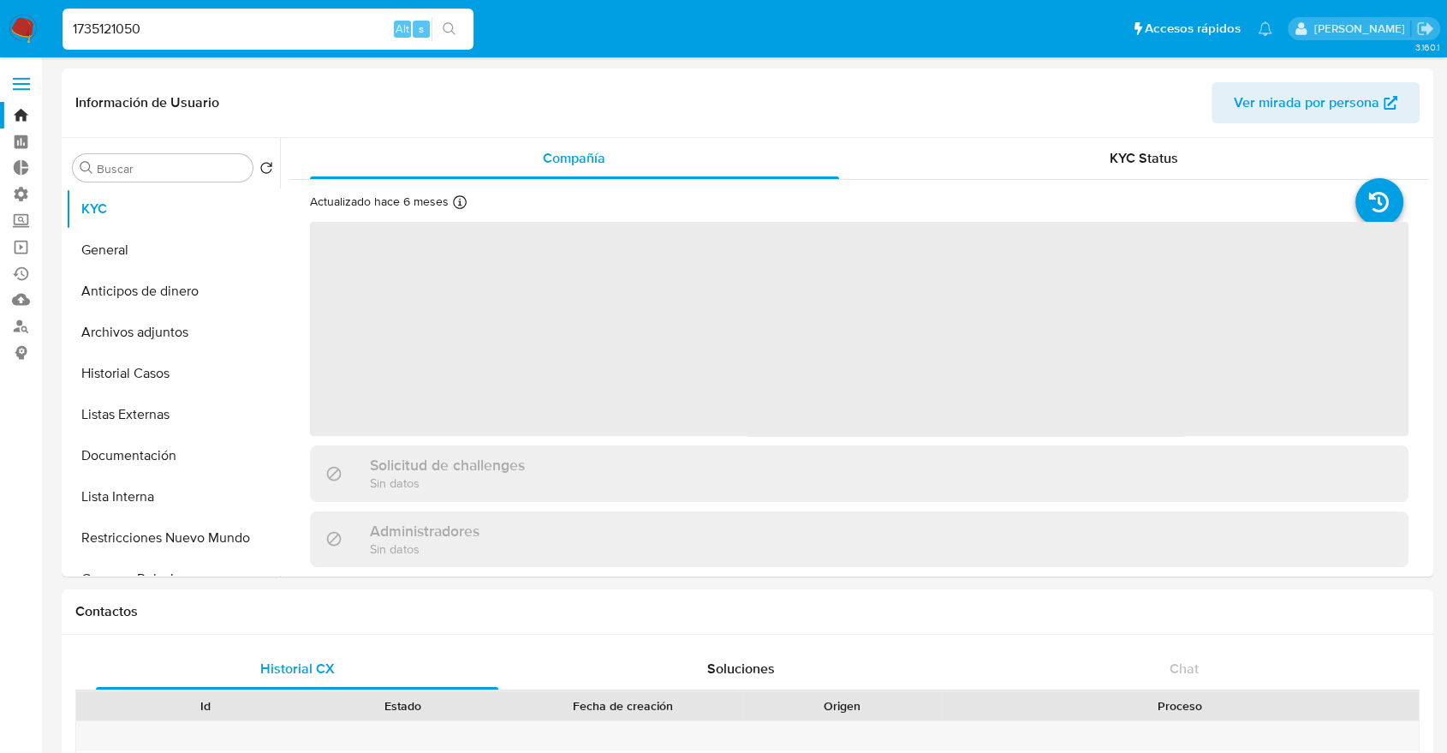
select select "10"
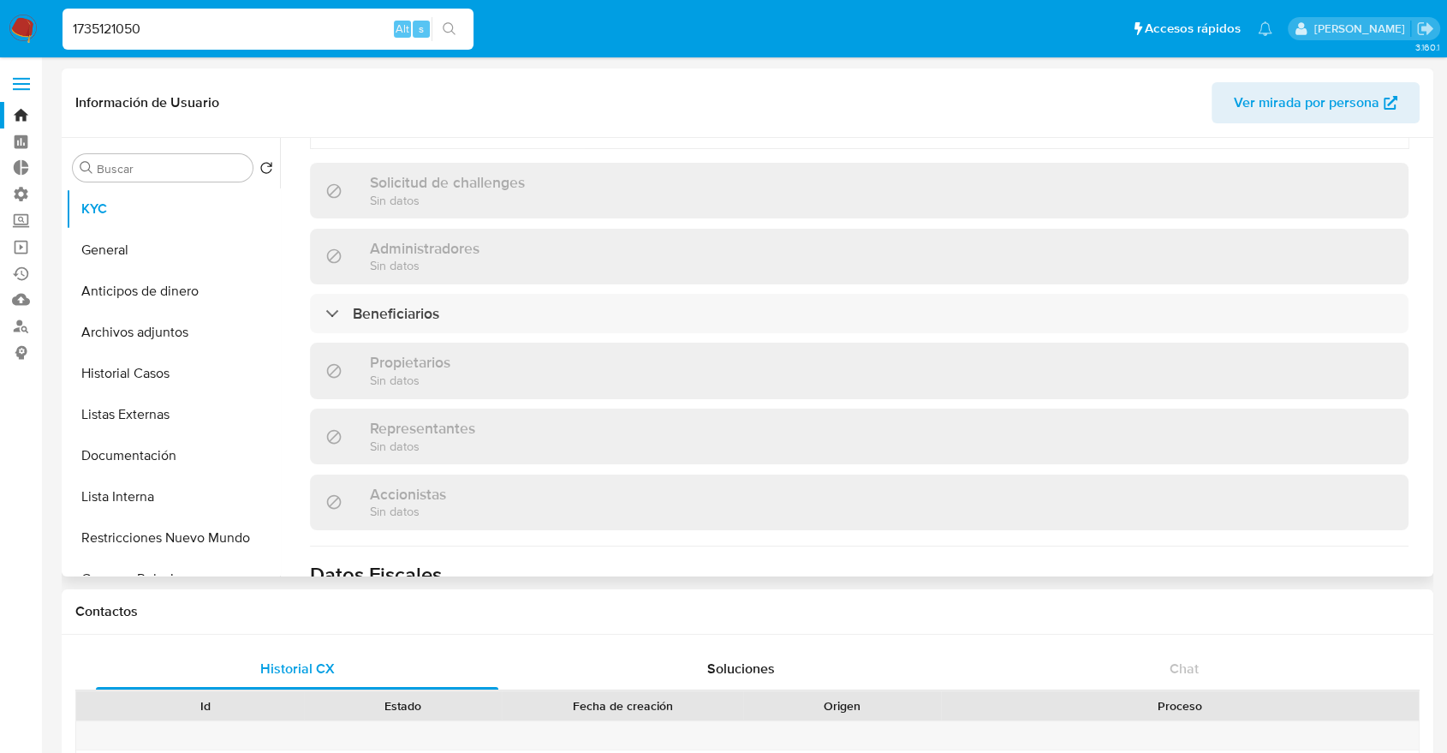
scroll to position [657, 0]
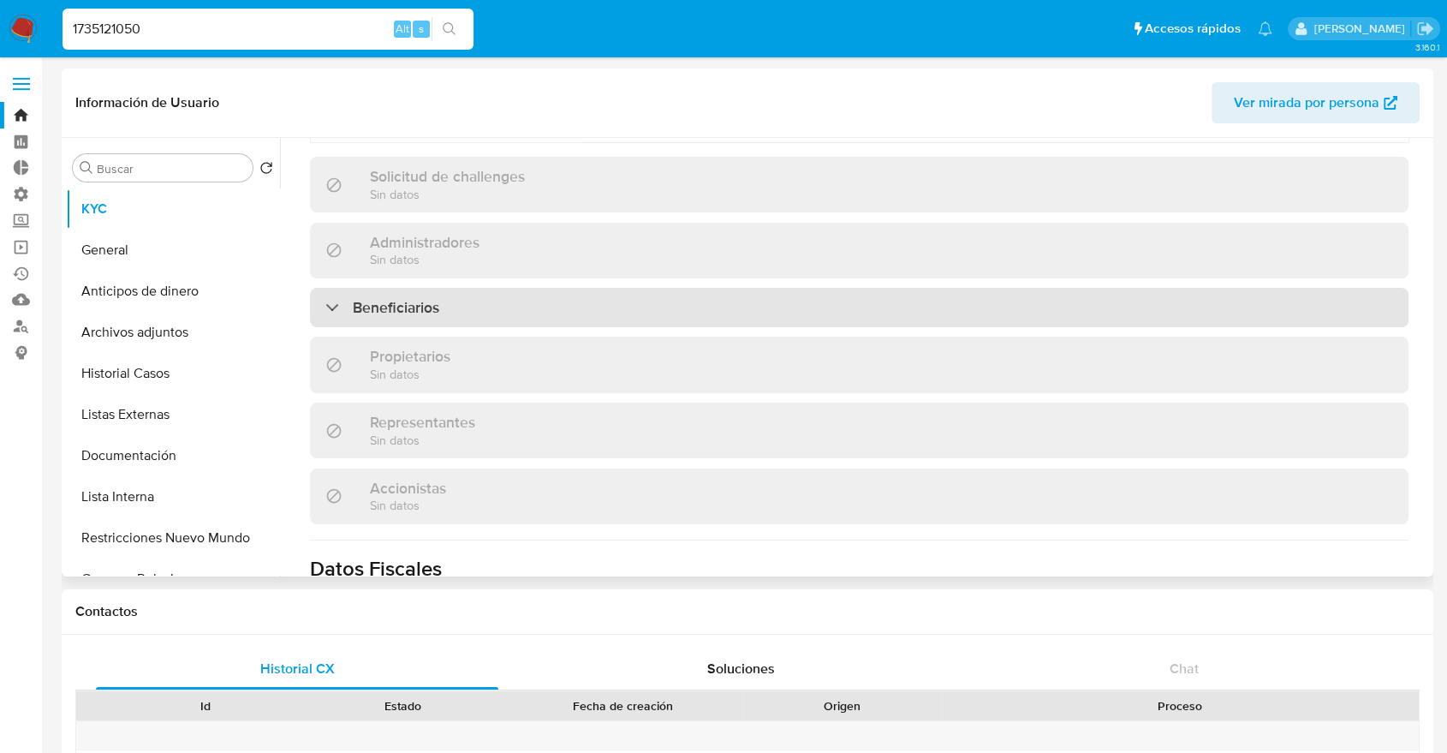
click at [1351, 295] on div "Beneficiarios" at bounding box center [859, 307] width 1098 height 39
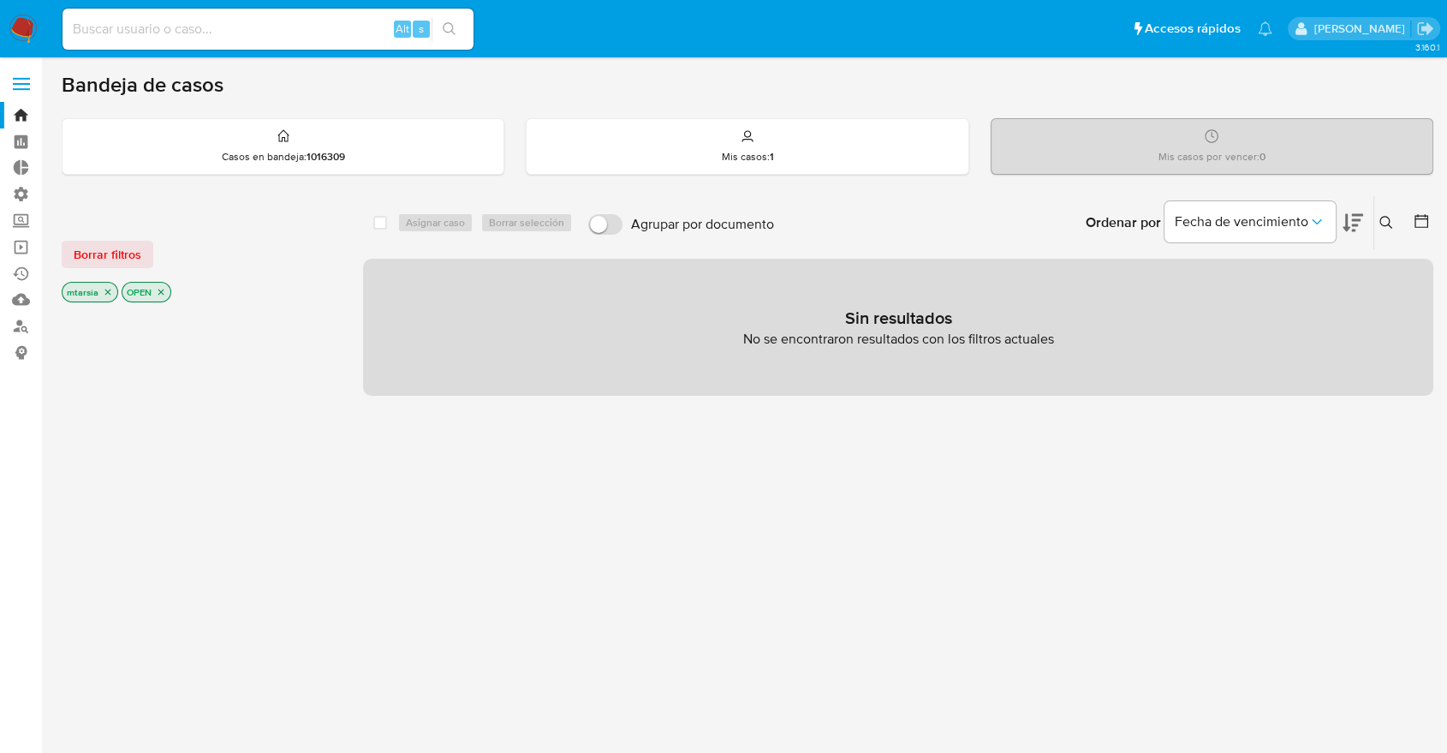
click at [143, 263] on button "Borrar filtros" at bounding box center [108, 254] width 92 height 27
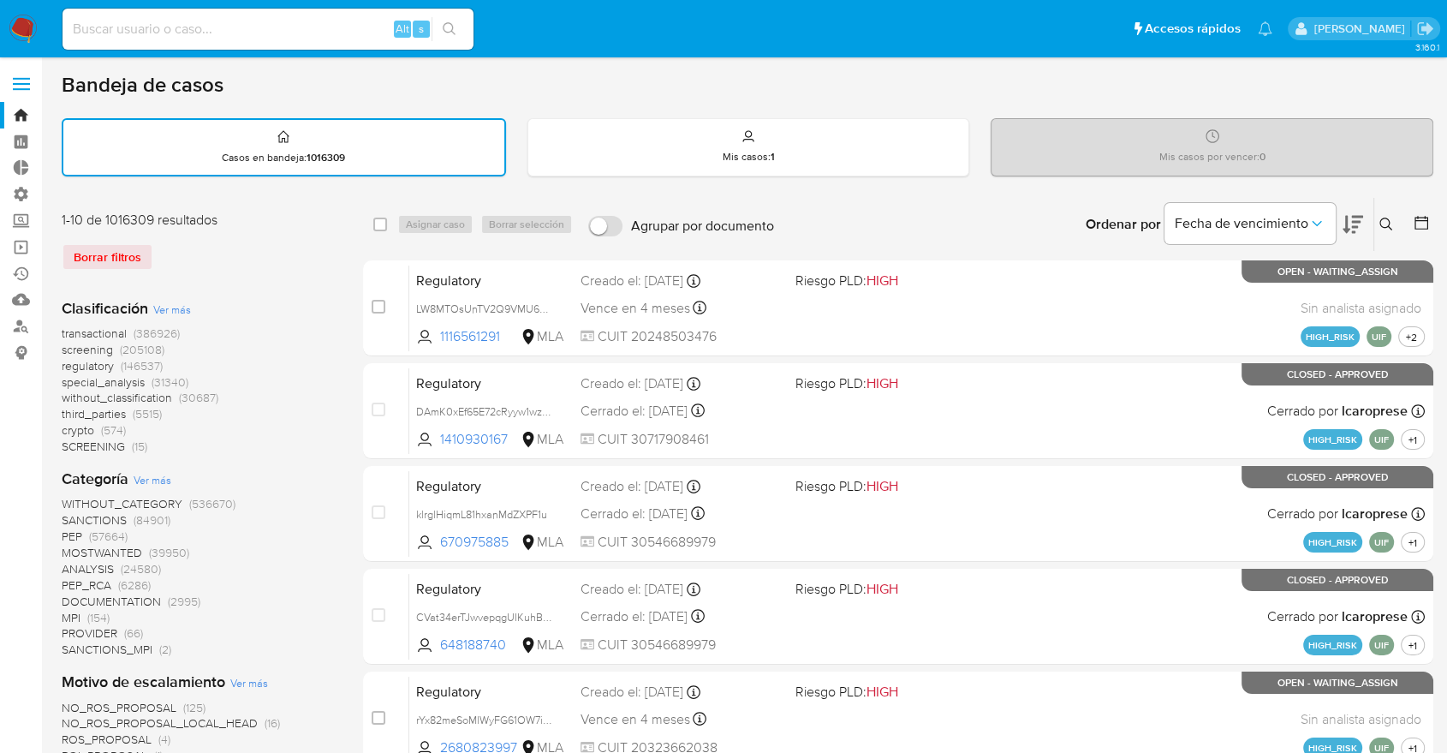
click at [1411, 225] on div at bounding box center [1417, 224] width 31 height 53
click at [1416, 215] on icon at bounding box center [1421, 222] width 17 height 17
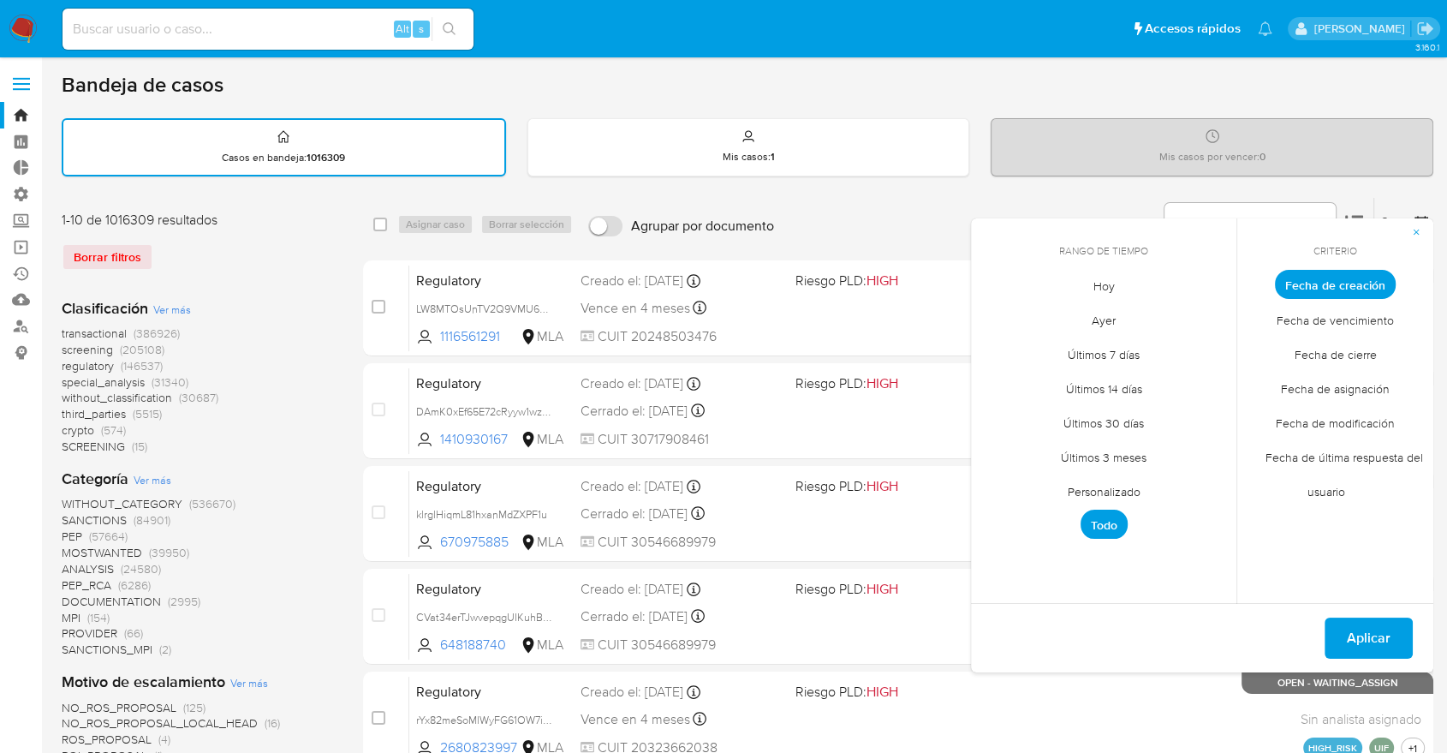
click at [1096, 277] on span "Hoy" at bounding box center [1103, 285] width 57 height 35
click at [1296, 412] on span "Fecha de modificación" at bounding box center [1335, 422] width 155 height 35
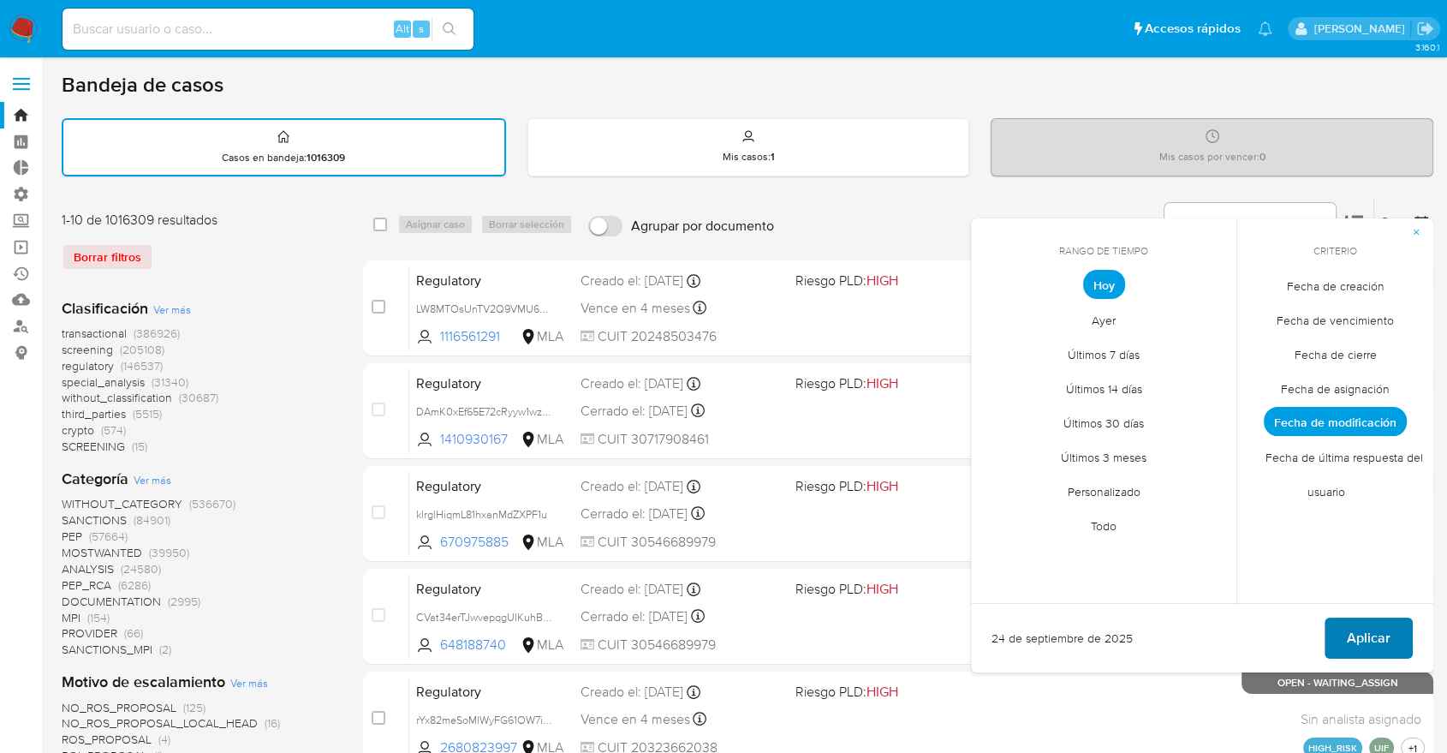
click at [1345, 631] on button "Aplicar" at bounding box center [1368, 637] width 88 height 41
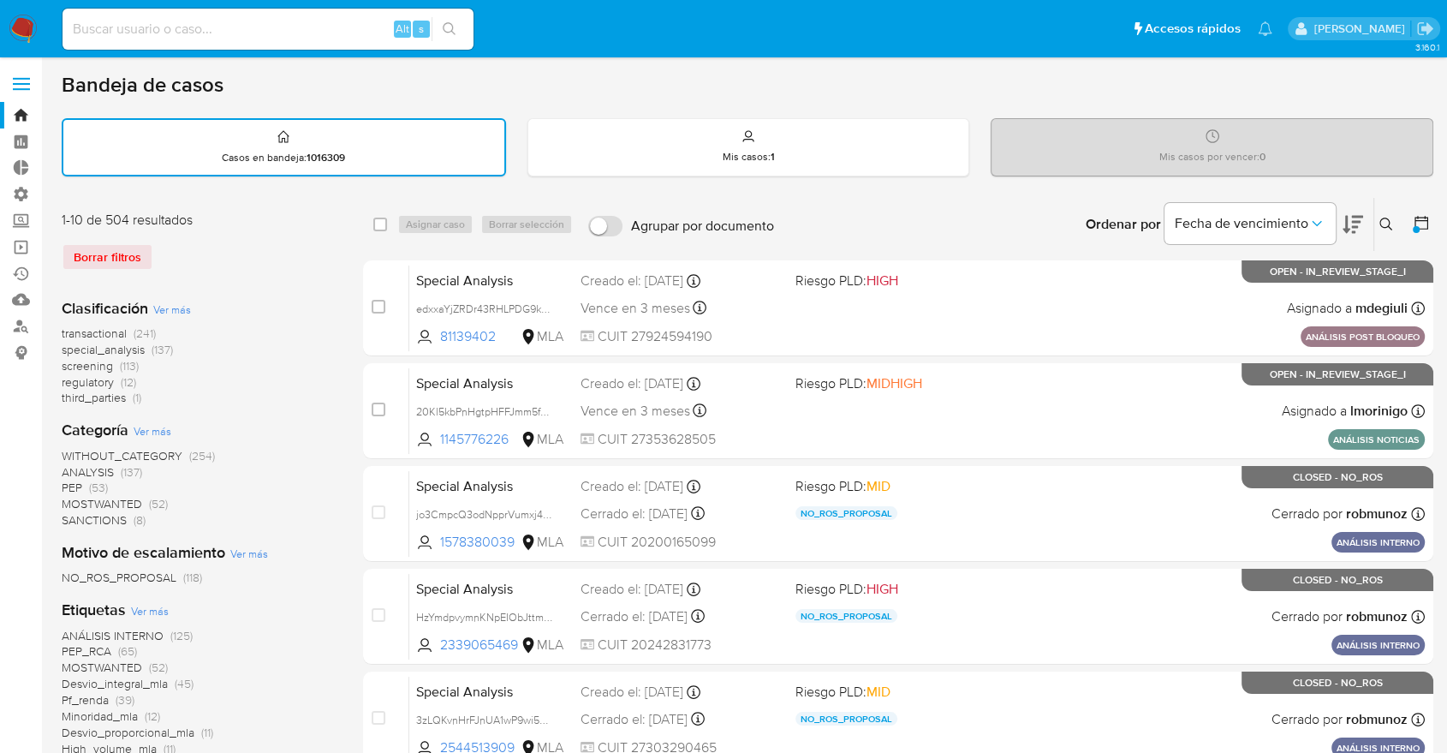
click at [64, 362] on span "screening" at bounding box center [87, 365] width 51 height 17
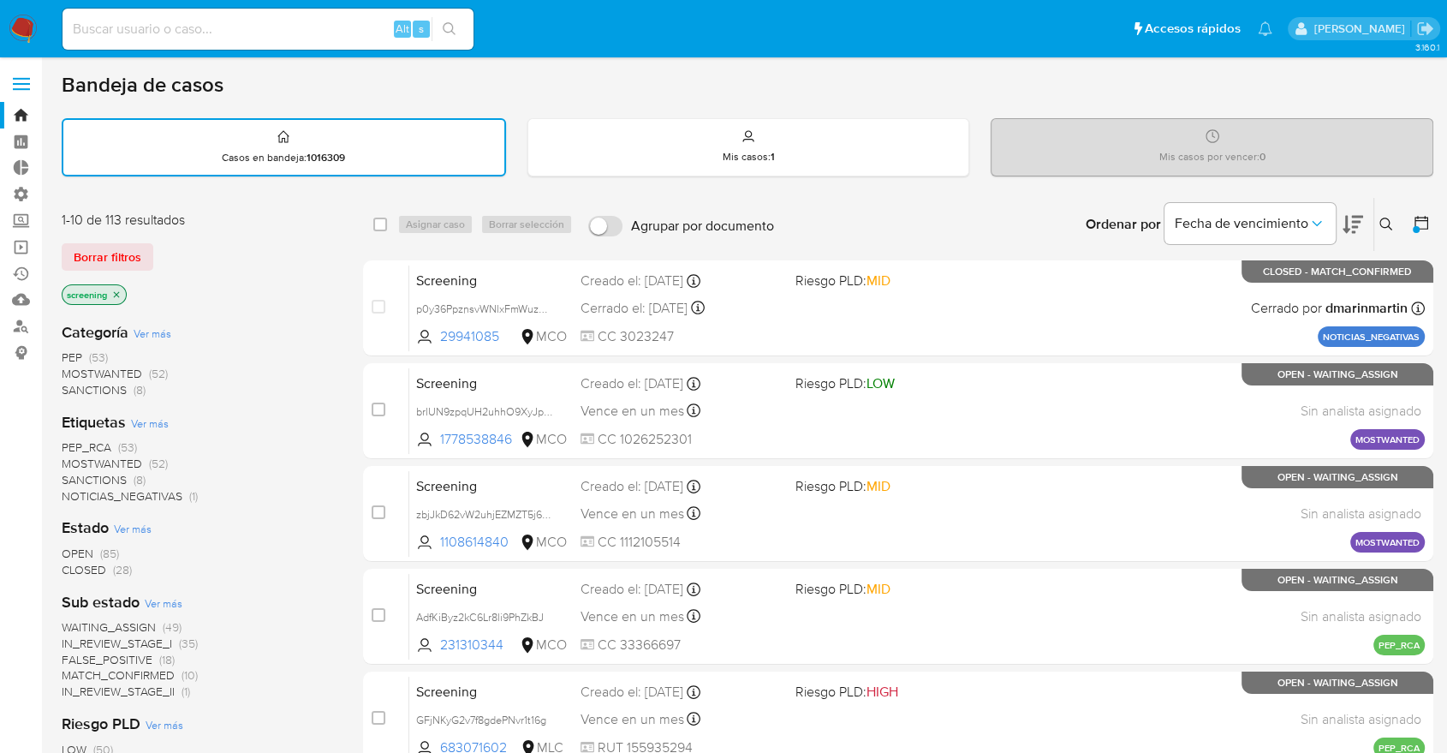
click at [67, 567] on span "CLOSED" at bounding box center [84, 569] width 45 height 17
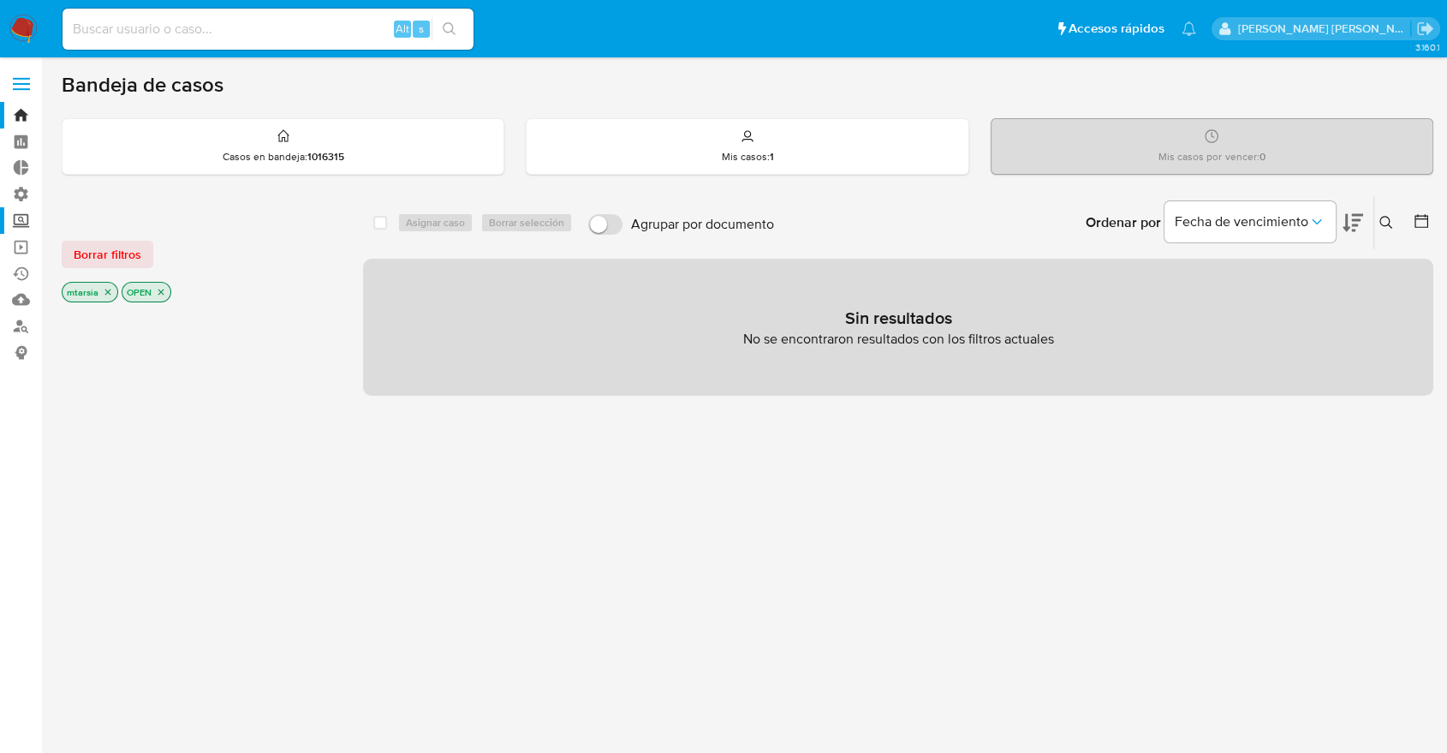
click at [27, 222] on label "Screening" at bounding box center [102, 220] width 204 height 27
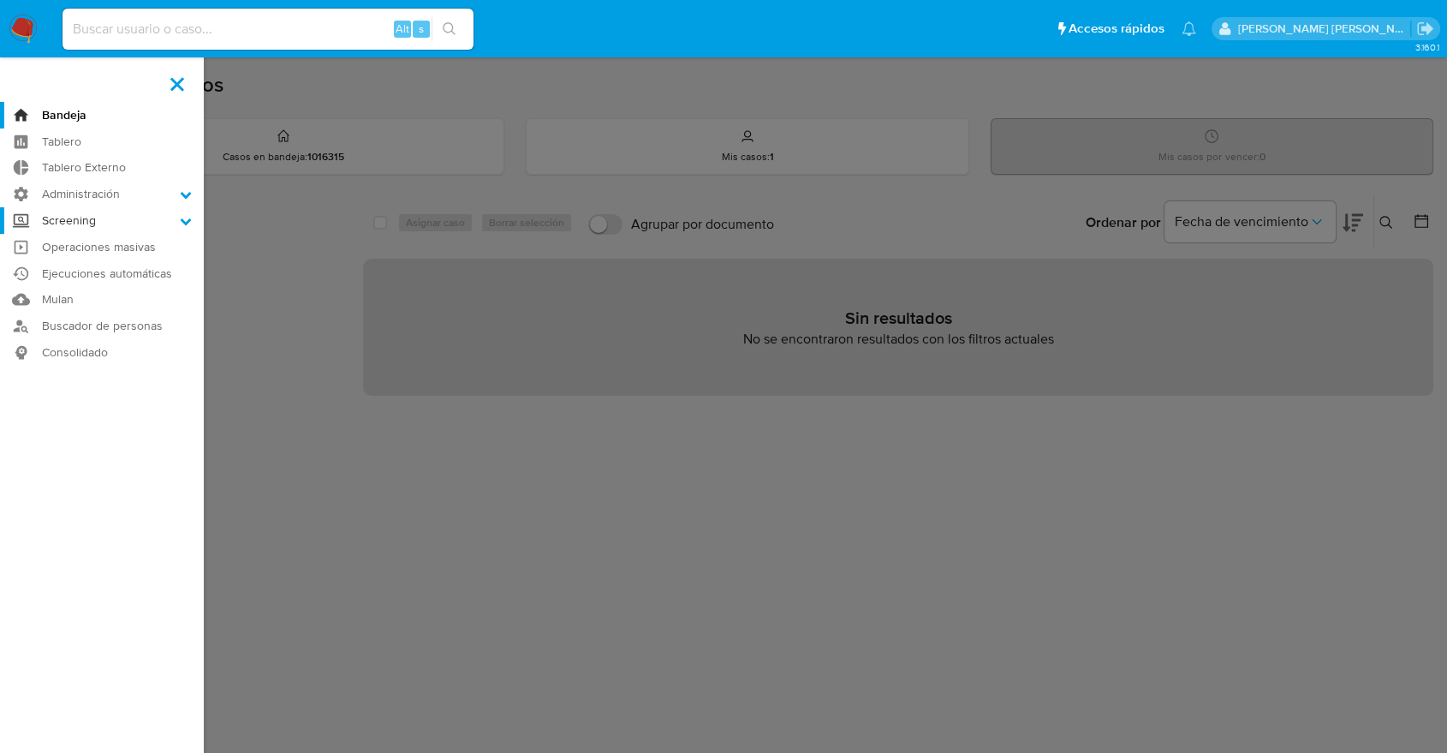
click at [0, 0] on input "Screening" at bounding box center [0, 0] width 0 height 0
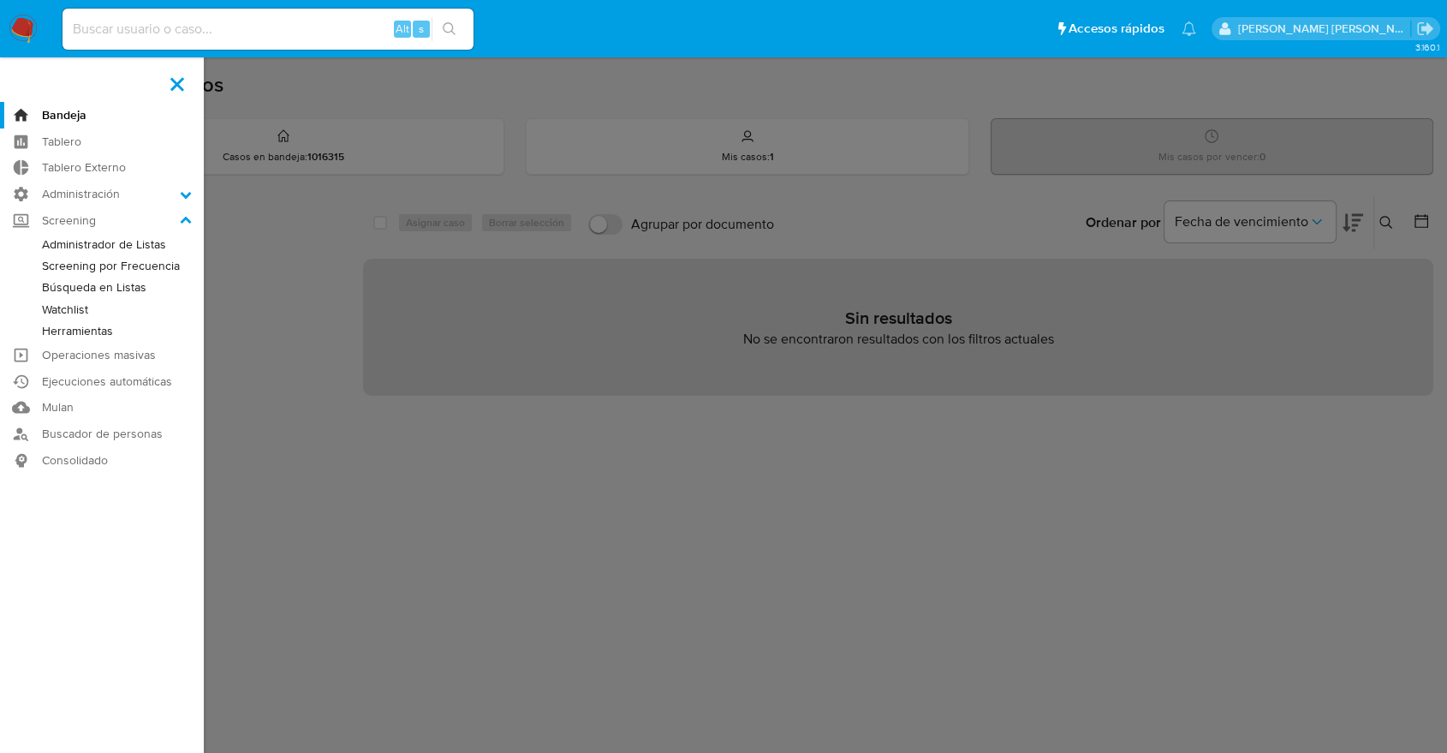
click at [48, 240] on link "Administrador de Listas" at bounding box center [102, 244] width 204 height 21
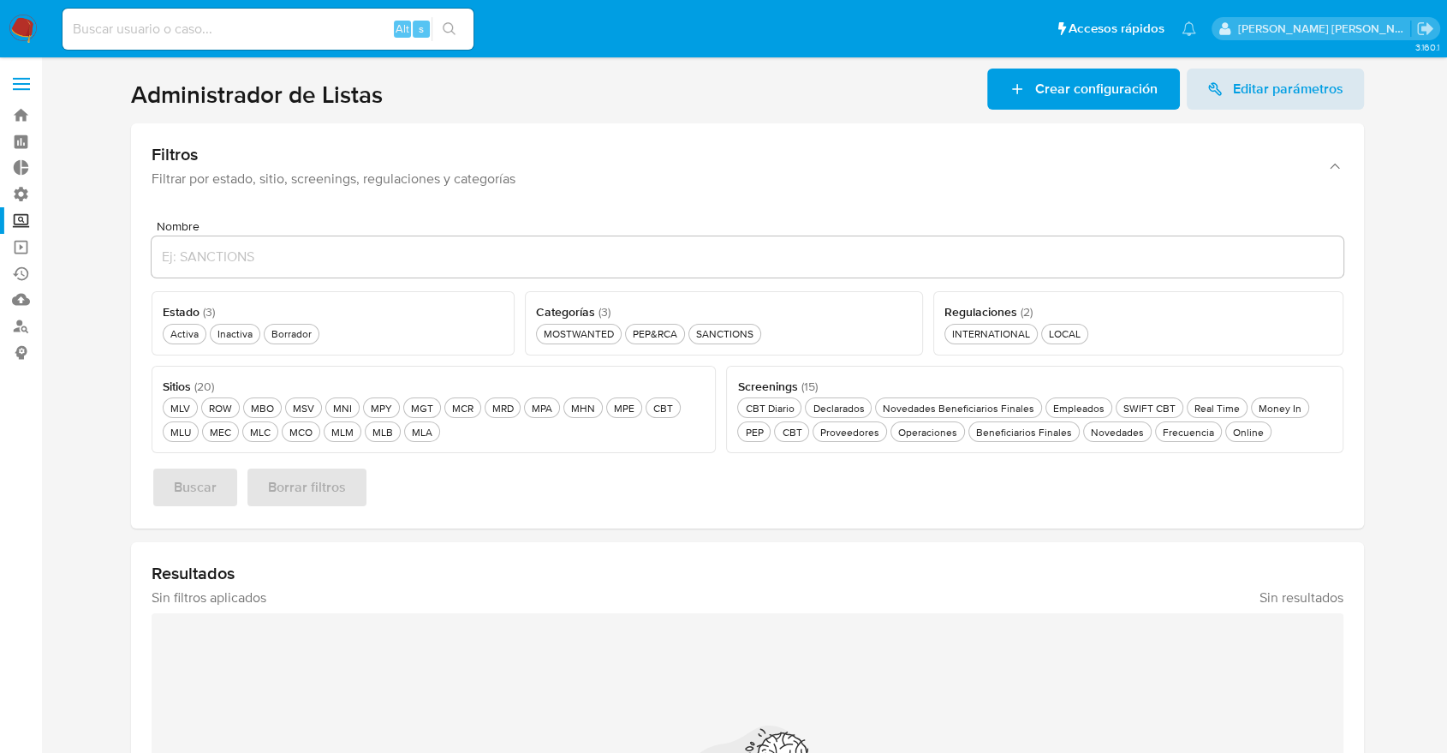
click at [1377, 124] on section at bounding box center [747, 536] width 1371 height 937
click at [194, 338] on div "Activa Activa" at bounding box center [184, 333] width 35 height 15
click at [376, 431] on div "MLB MLB" at bounding box center [382, 432] width 27 height 15
click at [655, 336] on div "PEP&RCA PEP&RCA" at bounding box center [654, 333] width 51 height 15
click at [1106, 431] on div "Novedades Novedades" at bounding box center [1117, 432] width 60 height 15
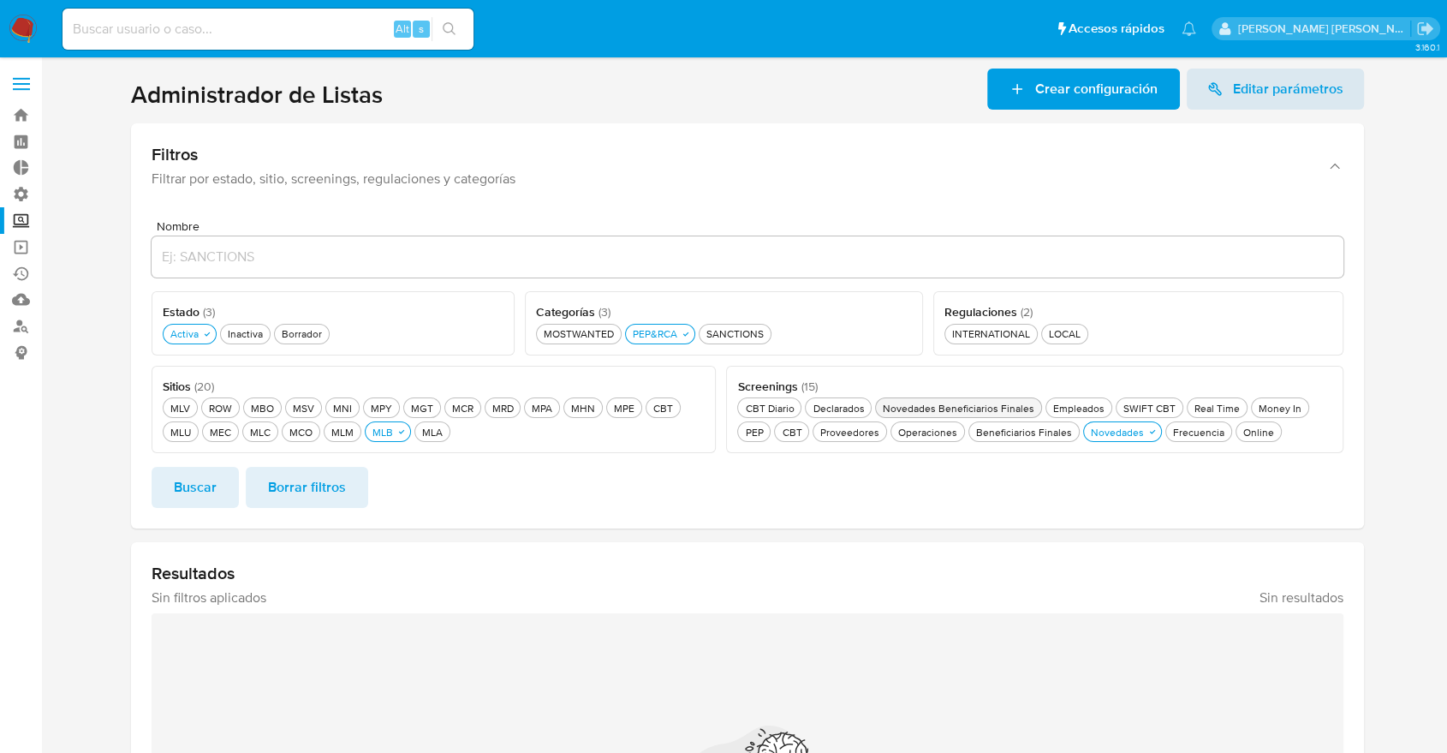
click at [1027, 408] on div "Novedades Beneficiarios Finales Novedades Beneficiarios Finales" at bounding box center [958, 408] width 158 height 15
click at [205, 504] on span "Buscar" at bounding box center [195, 487] width 43 height 38
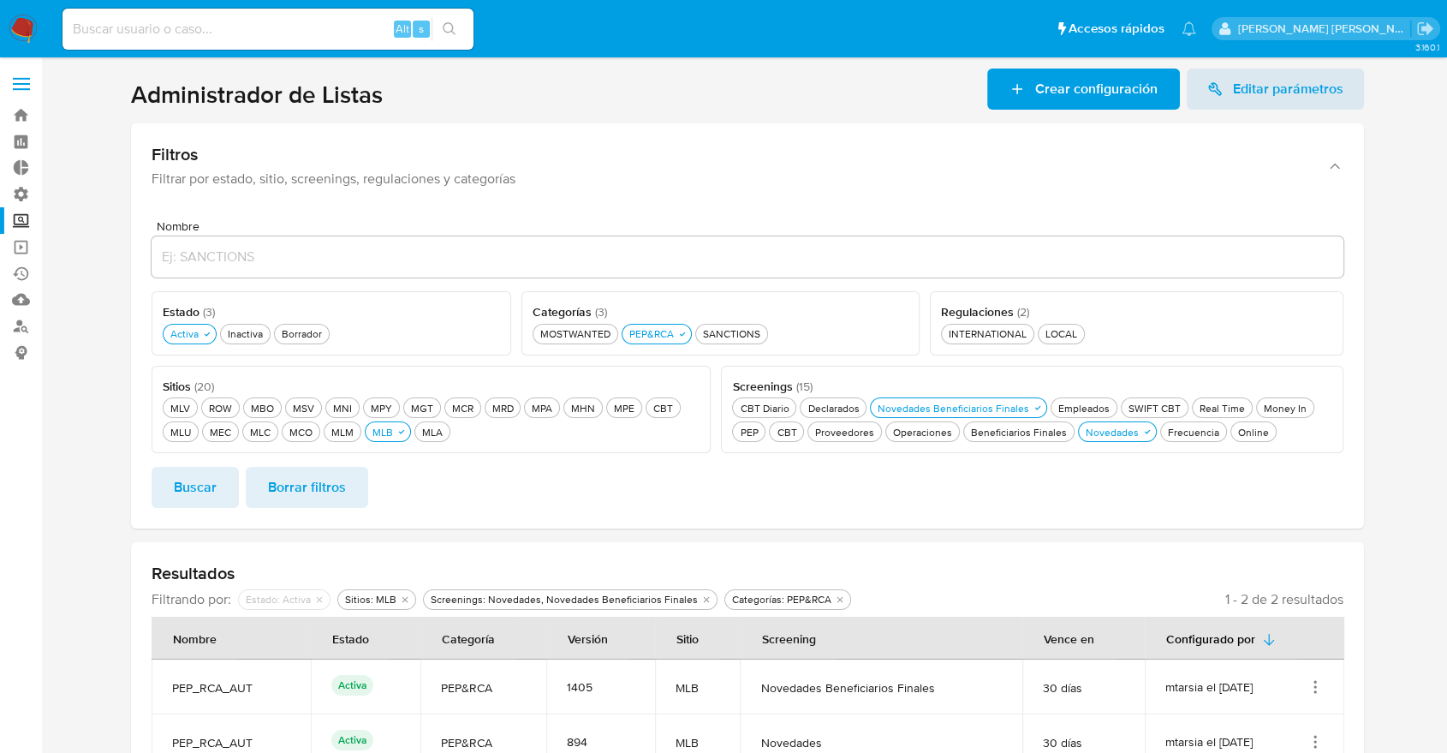
scroll to position [110, 0]
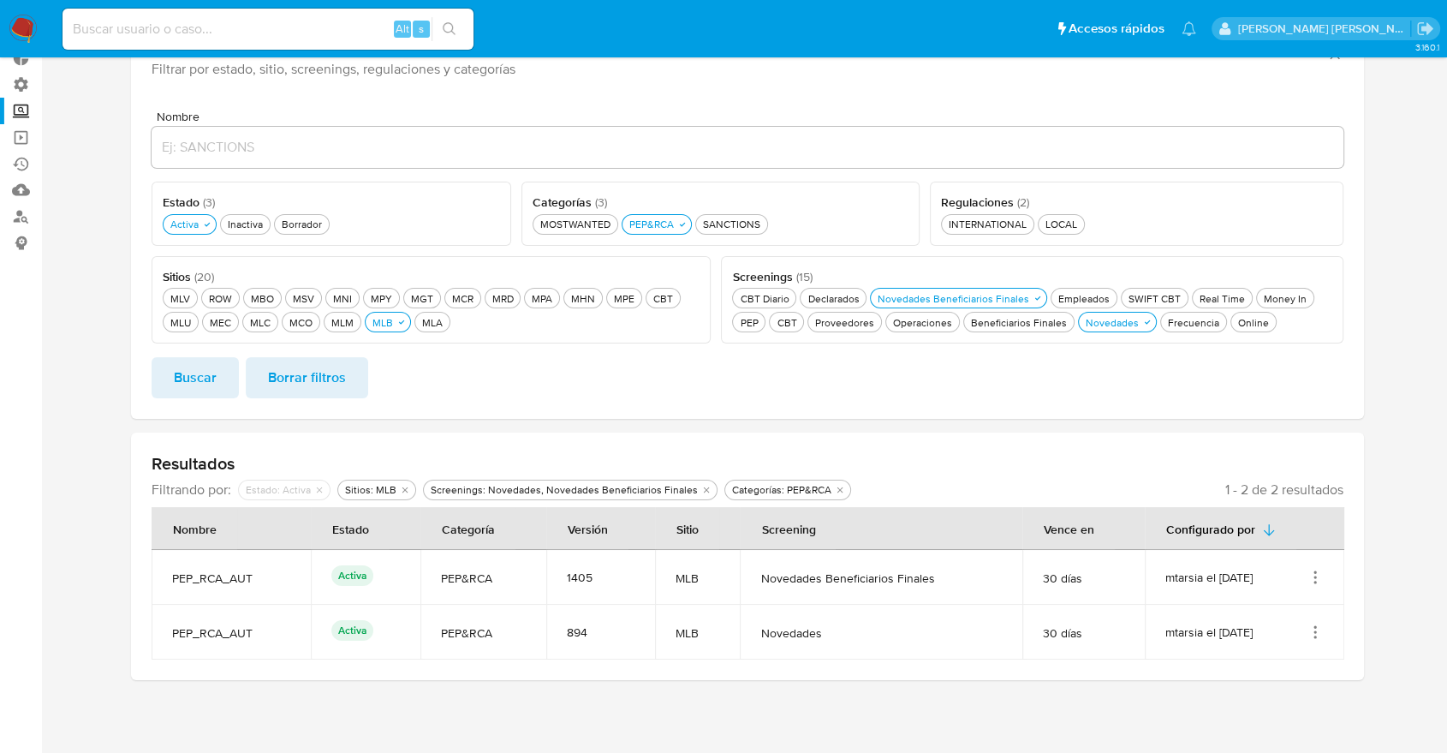
click at [1313, 572] on icon "Acciones" at bounding box center [1314, 576] width 17 height 17
click at [1288, 624] on button "Ver detalles" at bounding box center [1246, 616] width 154 height 45
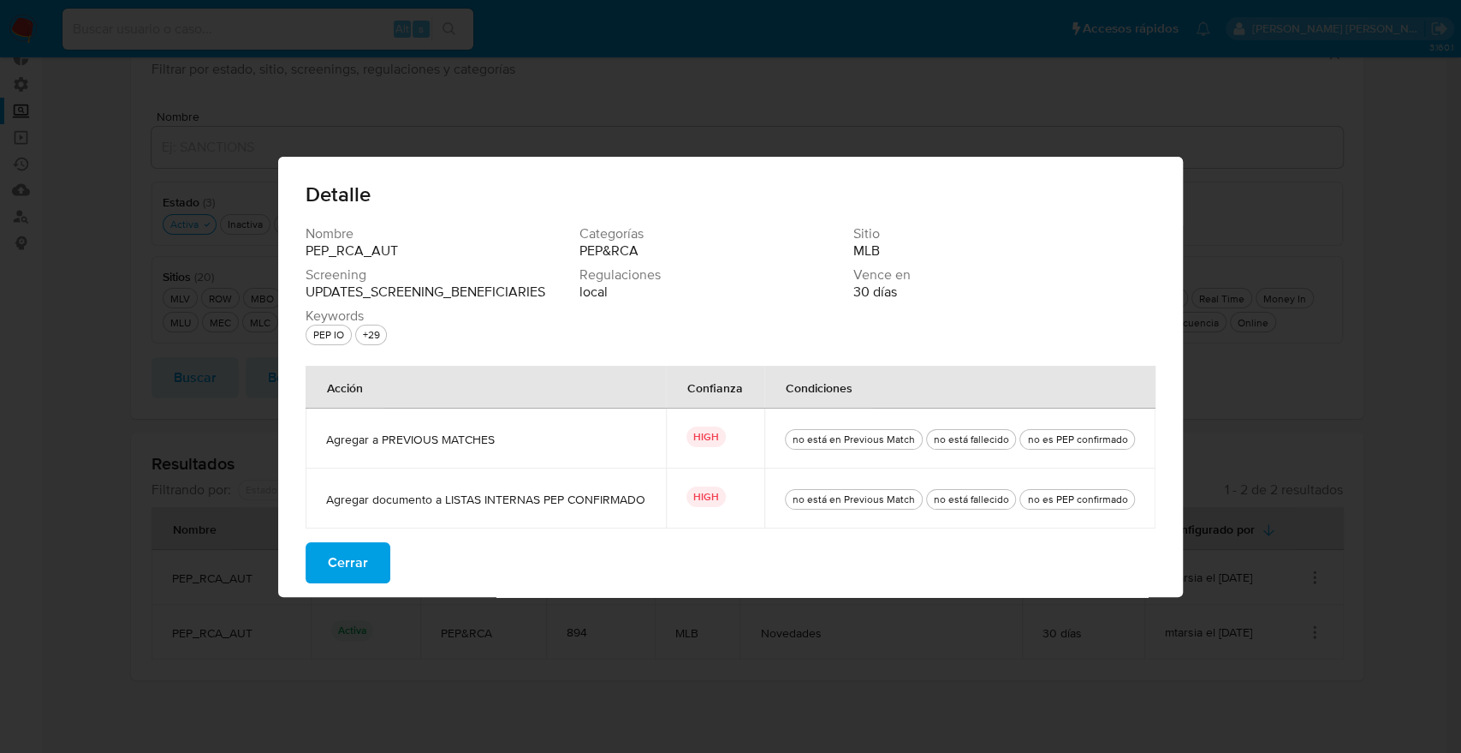
click at [376, 557] on button "Cerrar" at bounding box center [348, 562] width 85 height 41
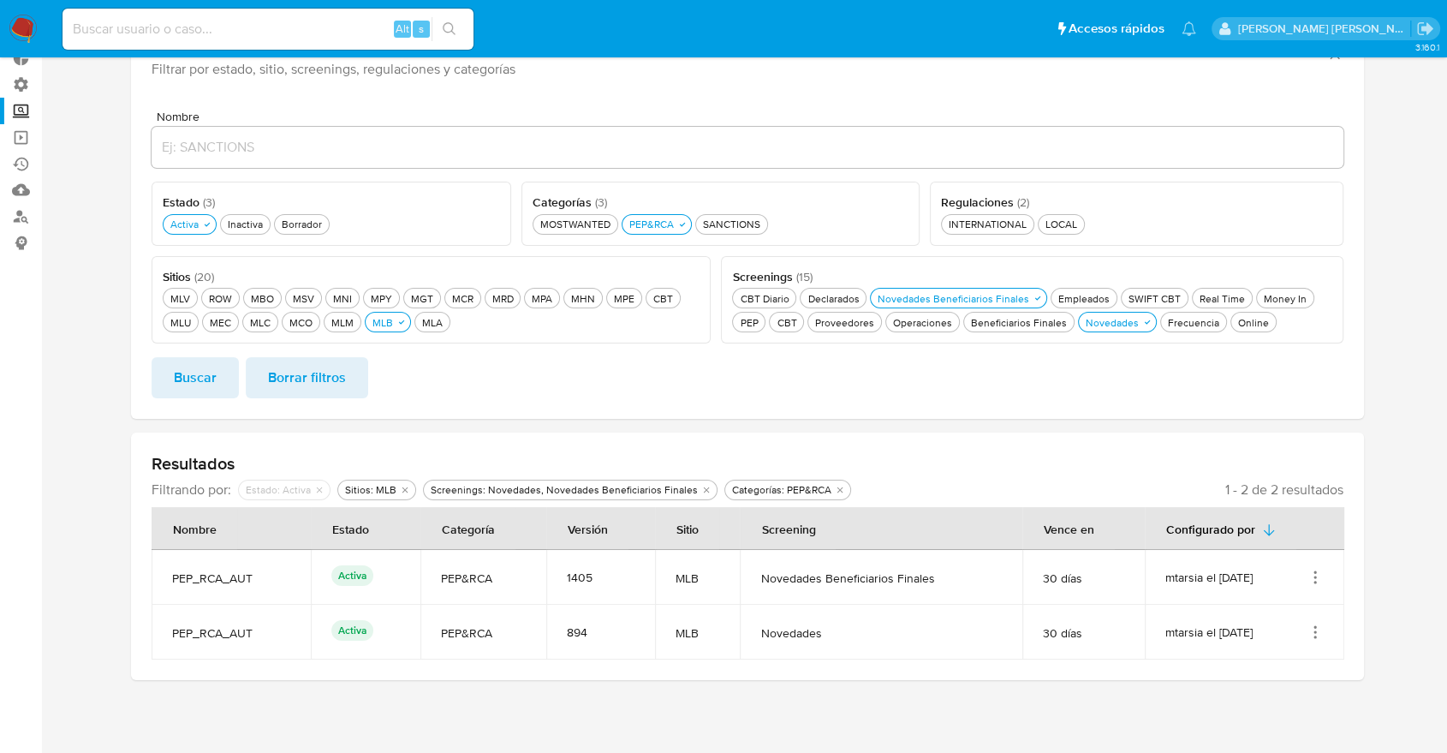
click at [1312, 628] on icon "Acciones" at bounding box center [1314, 631] width 17 height 17
click at [1289, 514] on button "Ver detalles" at bounding box center [1246, 501] width 154 height 45
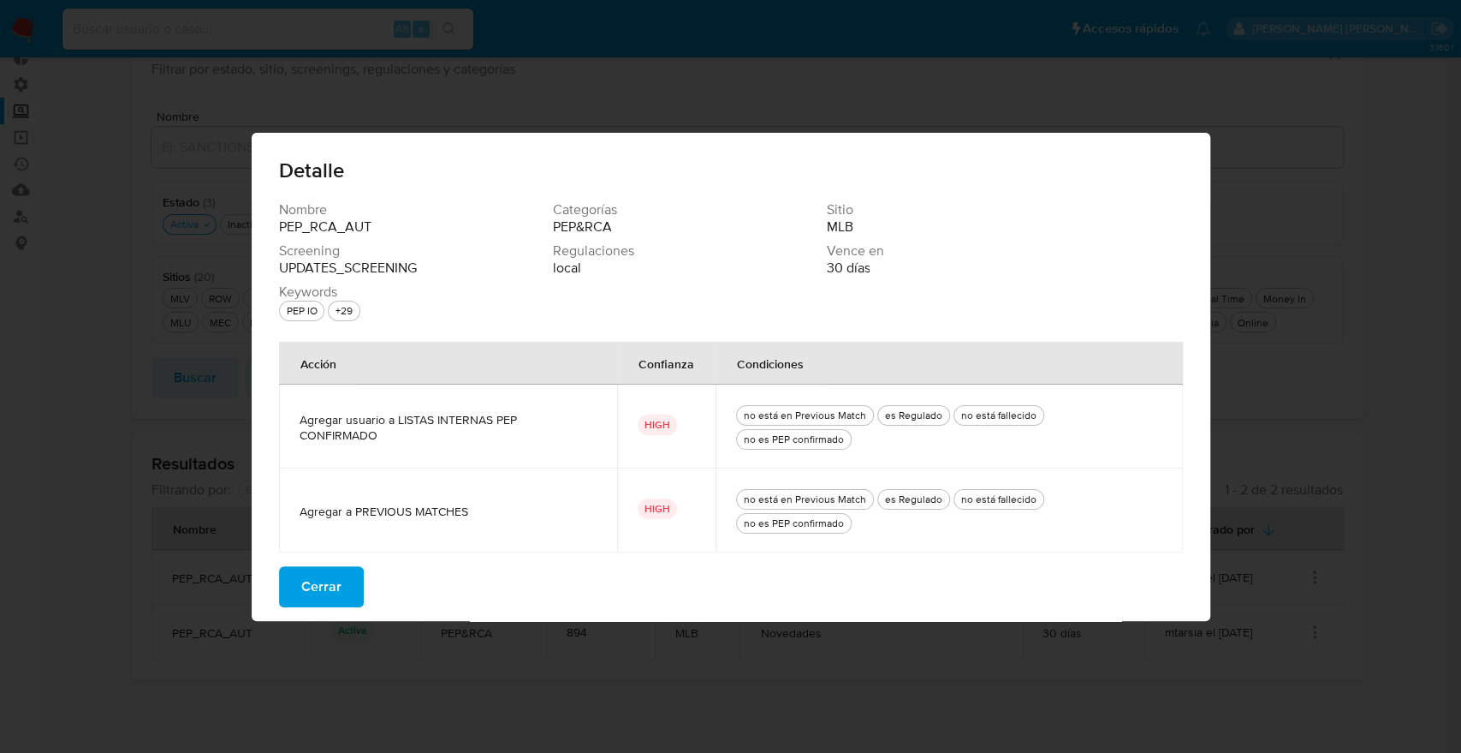
click at [334, 568] on span "Cerrar" at bounding box center [321, 587] width 40 height 38
